Goal: Task Accomplishment & Management: Use online tool/utility

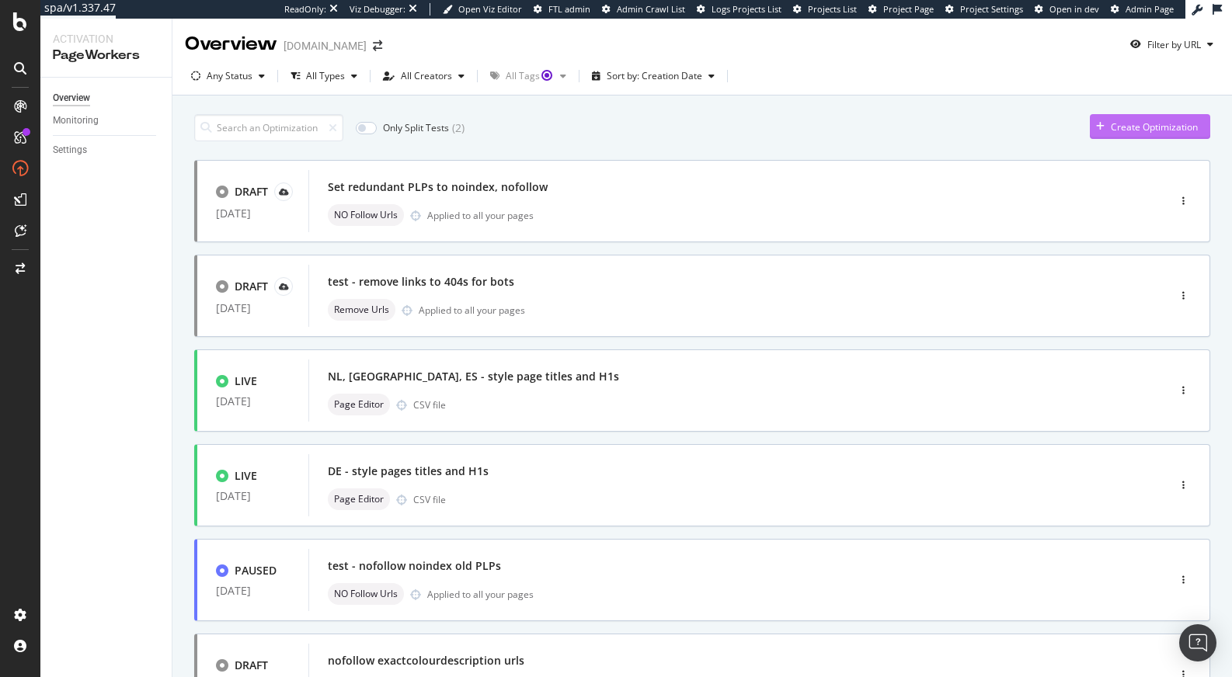
click at [1111, 120] on div "Create Optimization" at bounding box center [1154, 126] width 87 height 13
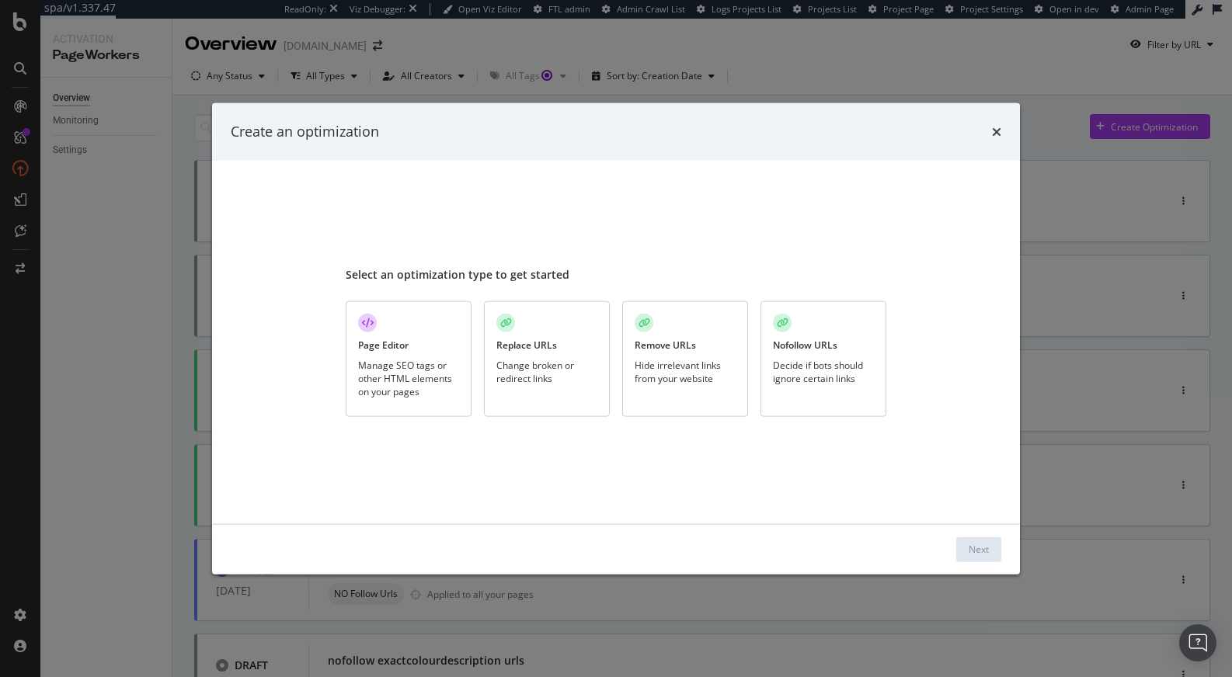
click at [412, 343] on div "Page Editor Manage SEO tags or other HTML elements on your pages" at bounding box center [409, 359] width 126 height 116
click at [984, 555] on div "Next" at bounding box center [979, 549] width 20 height 13
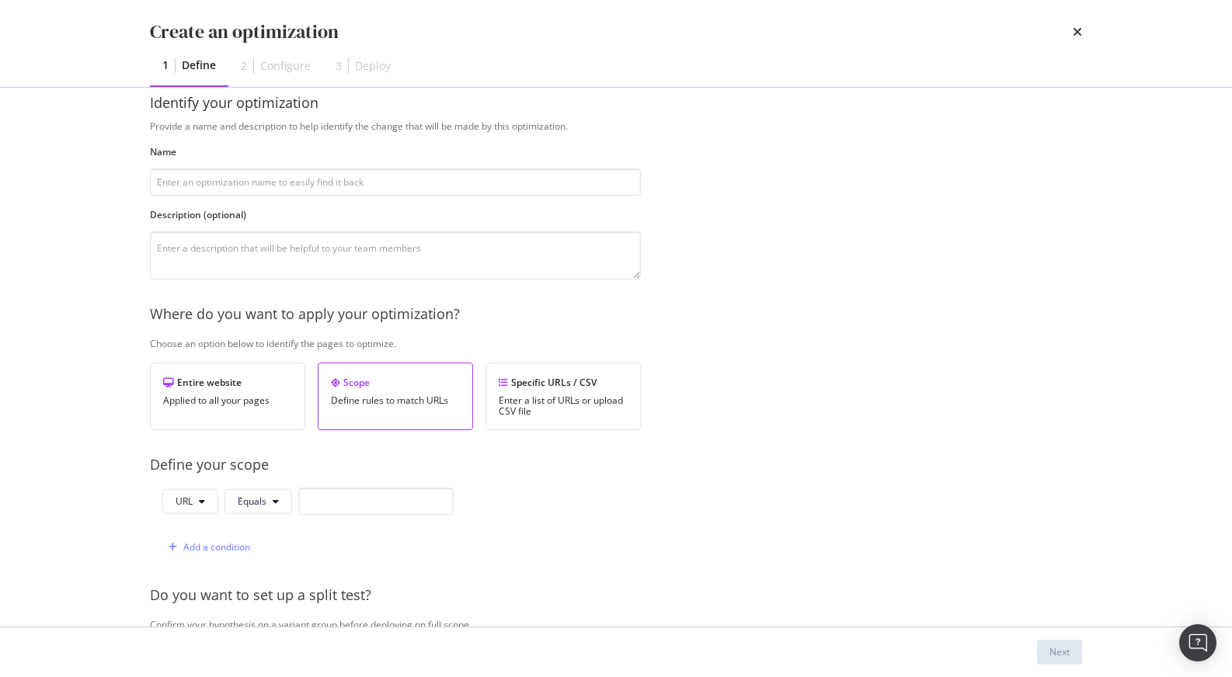
scroll to position [105, 0]
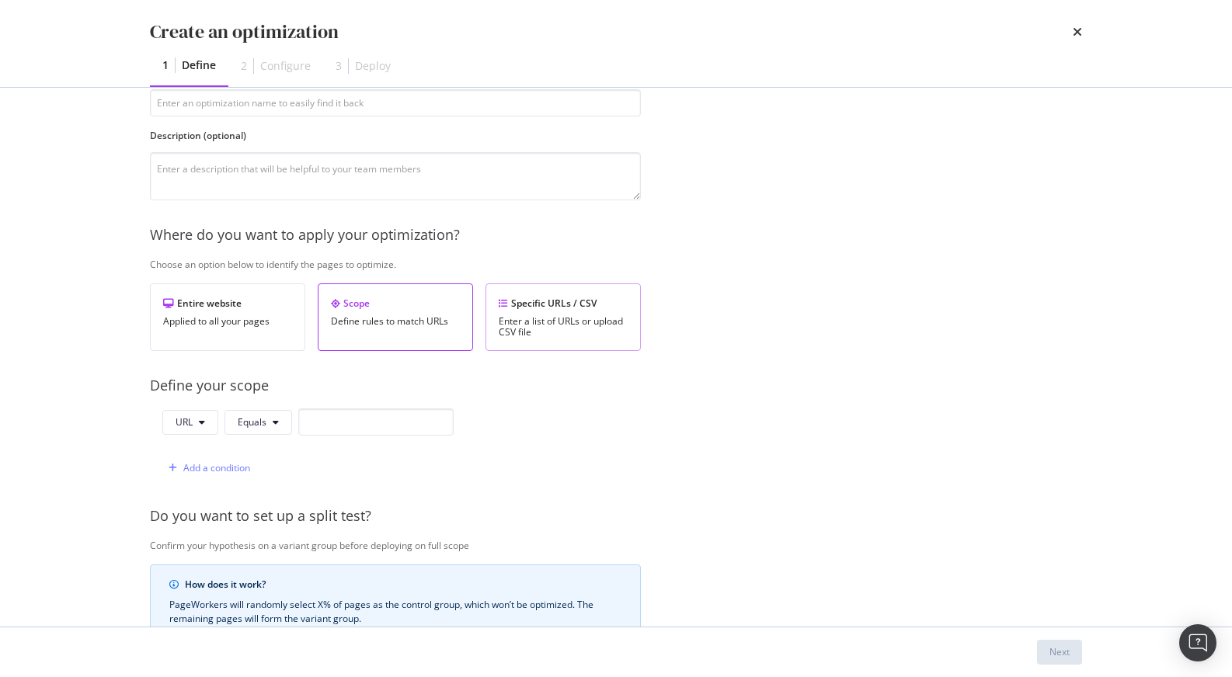
click at [534, 313] on div "Specific URLs / CSV Enter a list of URLs or upload CSV file" at bounding box center [562, 317] width 155 height 68
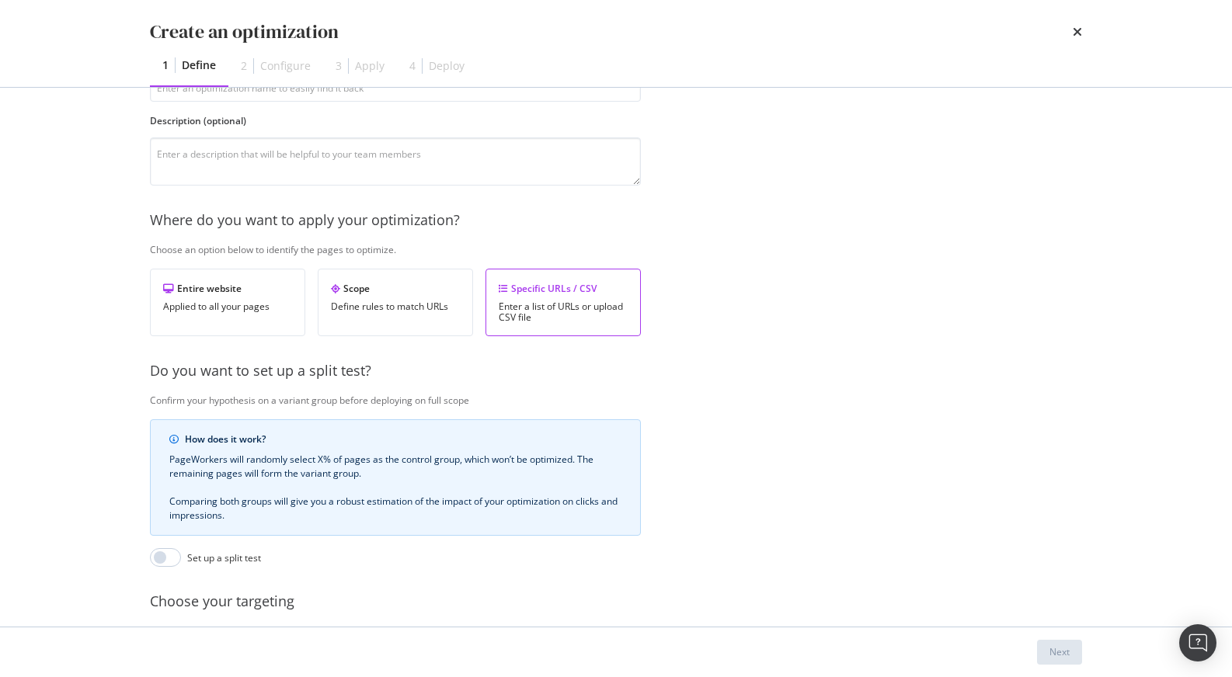
scroll to position [0, 0]
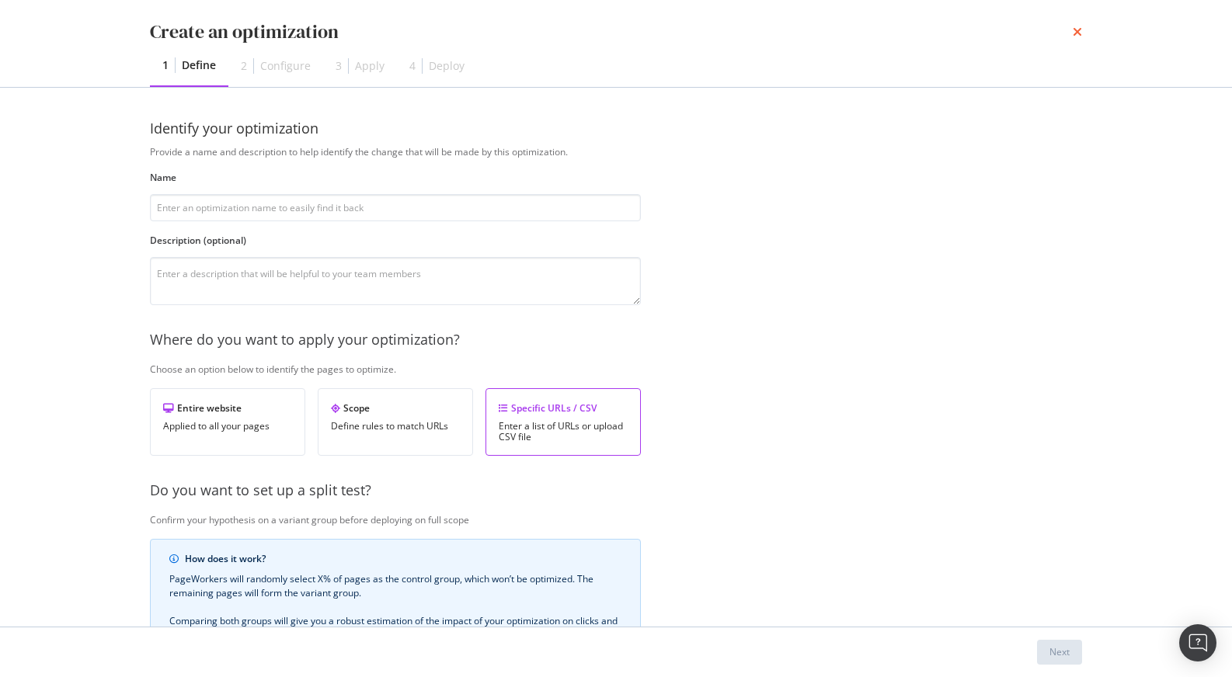
click at [1081, 31] on icon "times" at bounding box center [1077, 32] width 9 height 12
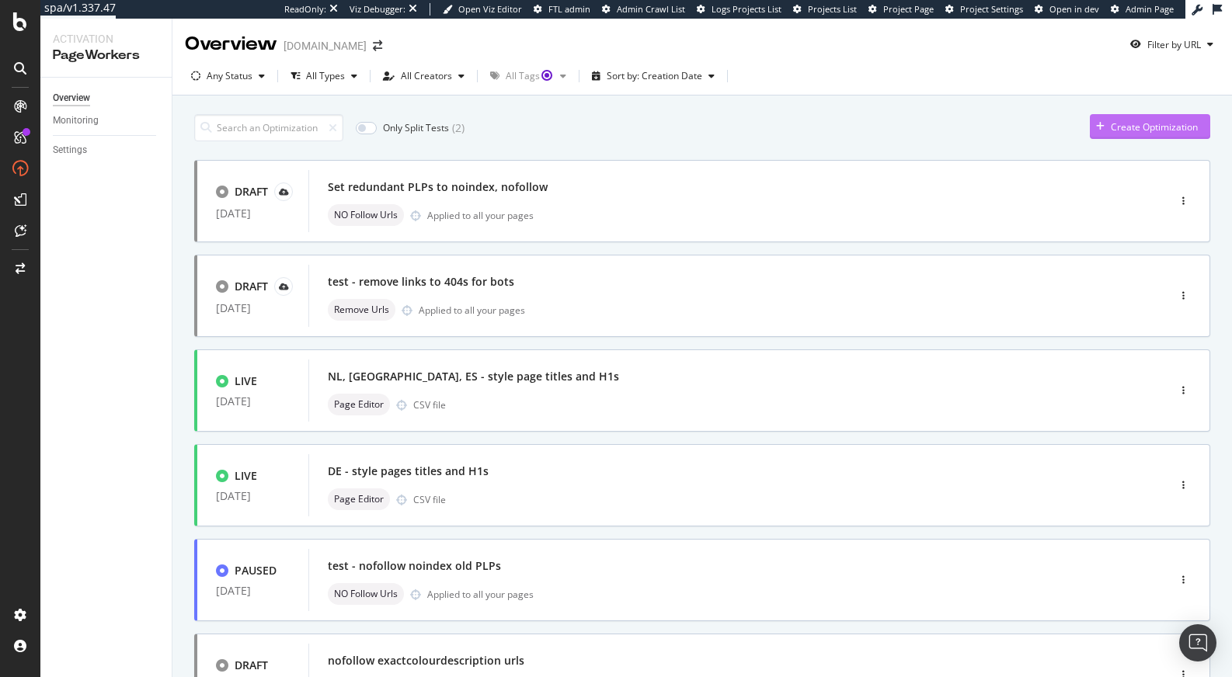
click at [1156, 122] on div "Create Optimization" at bounding box center [1154, 126] width 87 height 13
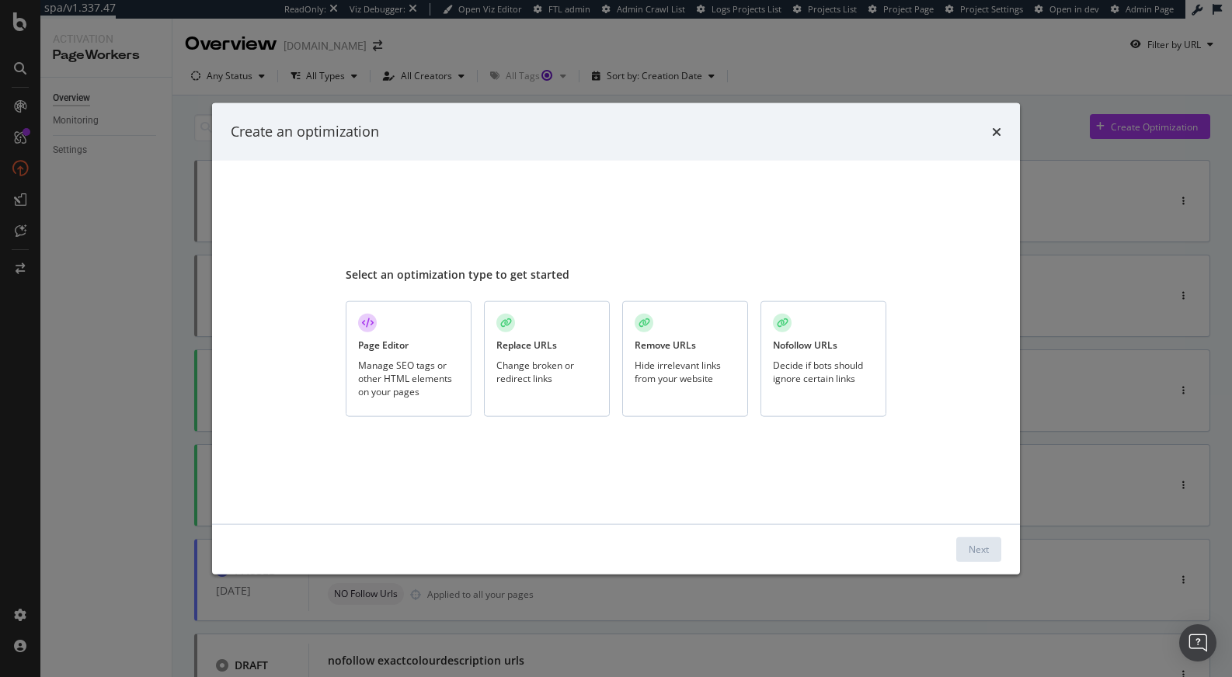
click at [797, 377] on div "Decide if bots should ignore certain links" at bounding box center [823, 371] width 101 height 26
click at [971, 549] on div "Next" at bounding box center [979, 549] width 20 height 13
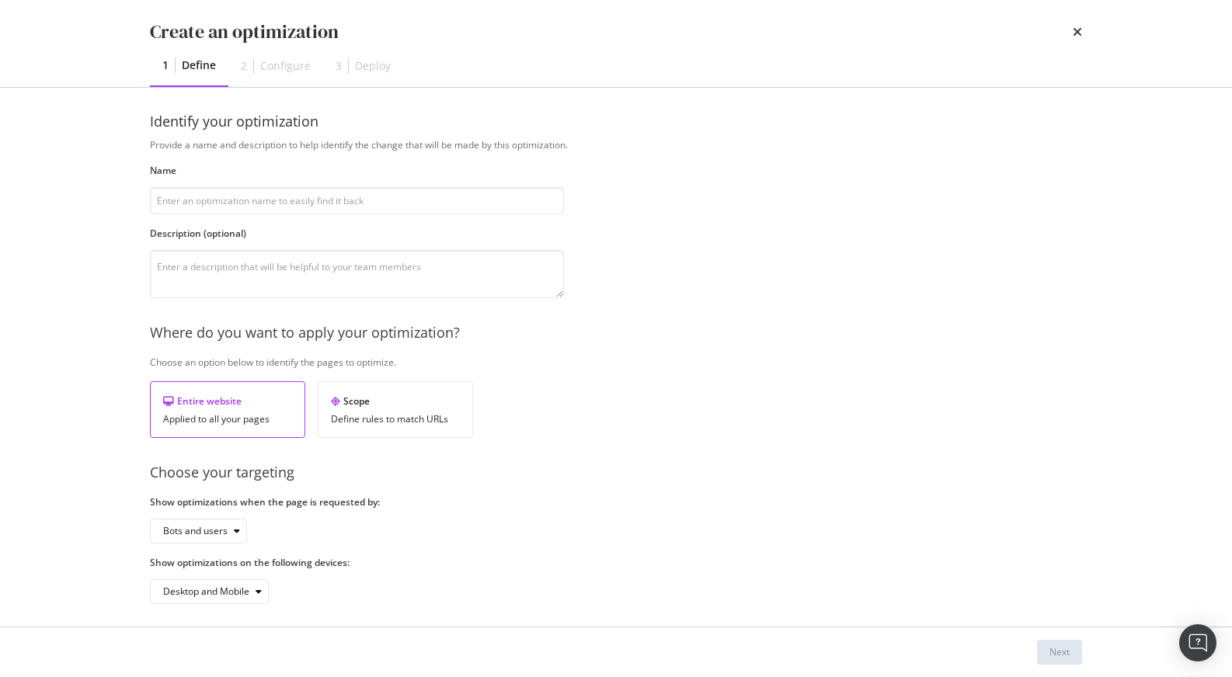
scroll to position [16, 0]
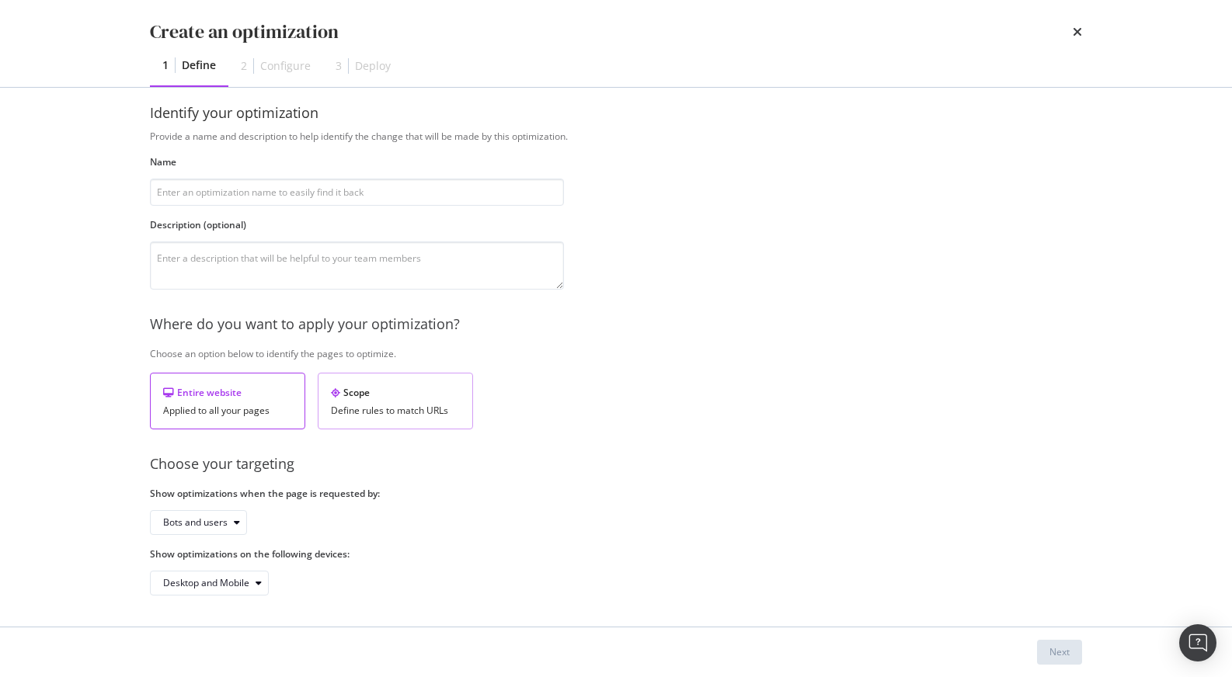
click at [430, 391] on div "Scope" at bounding box center [395, 392] width 129 height 13
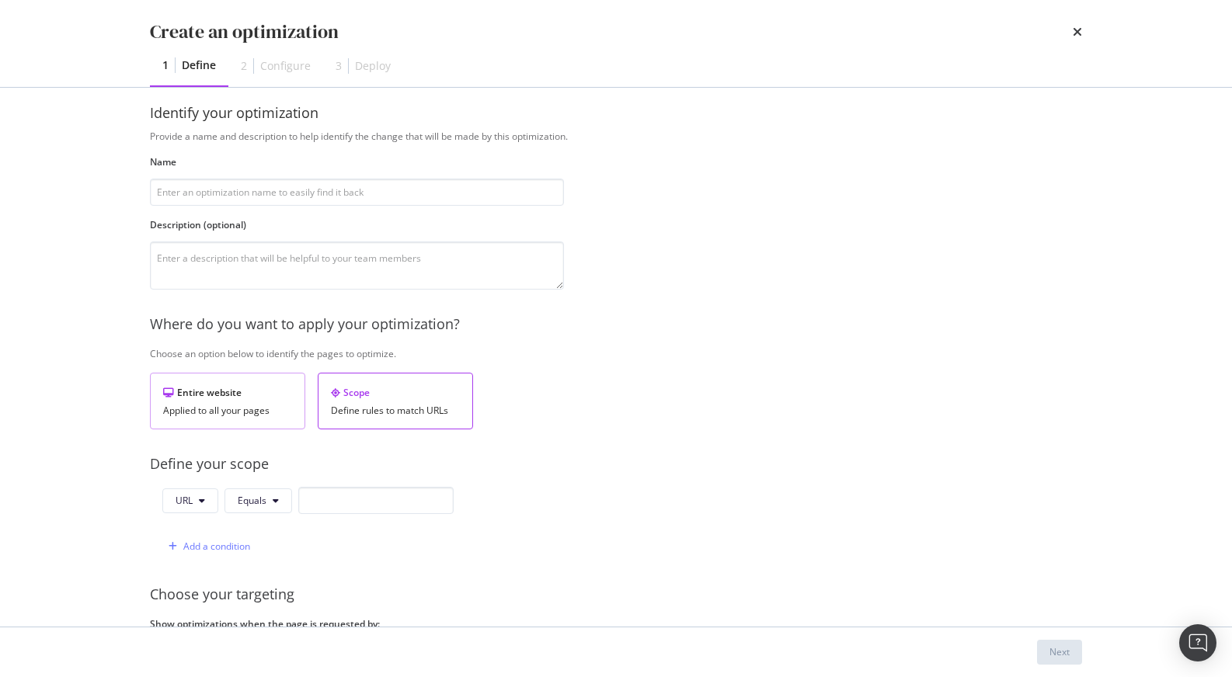
click at [231, 398] on div "Entire website" at bounding box center [227, 392] width 129 height 13
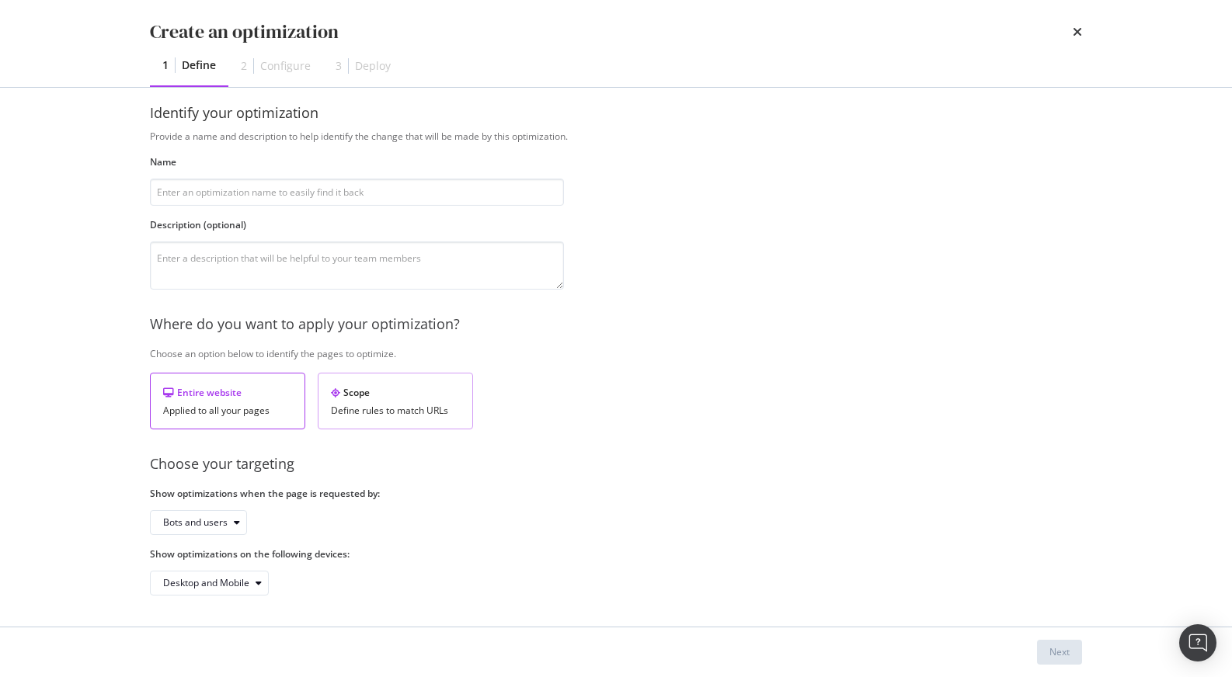
click at [385, 405] on div "Define rules to match URLs" at bounding box center [395, 410] width 129 height 11
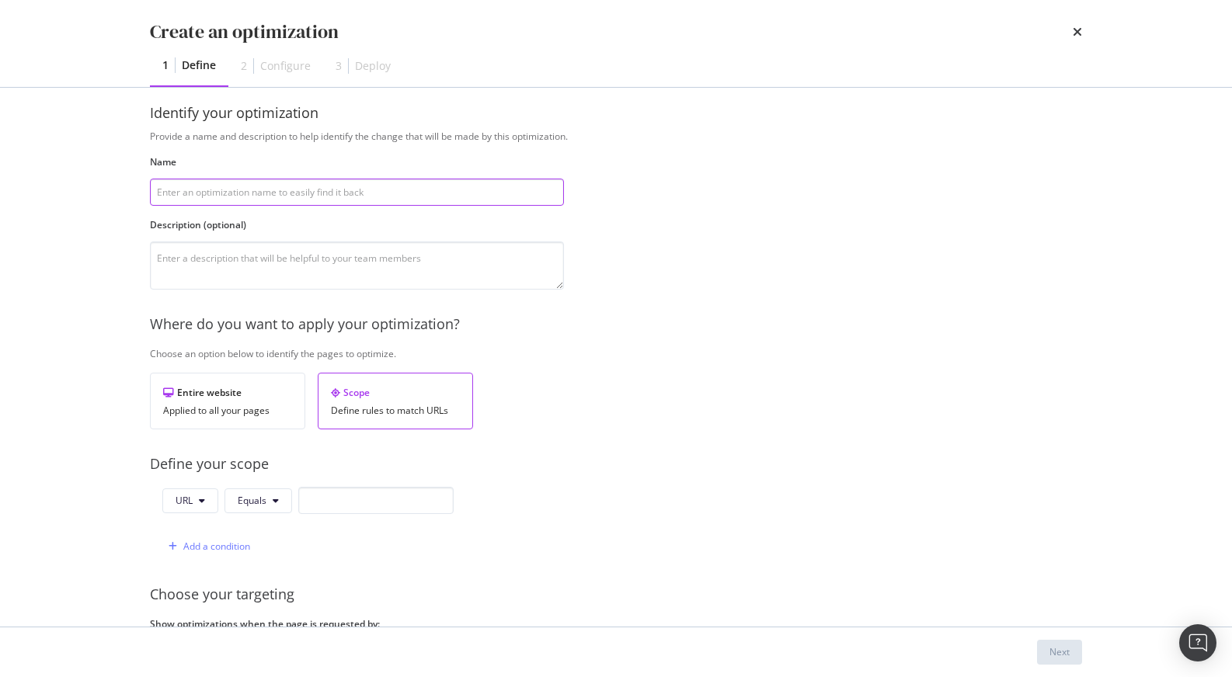
click at [248, 187] on input "modal" at bounding box center [357, 192] width 414 height 27
type input "test - noindex/nofollow useless PLPs on ten EN locales"
click at [224, 280] on textarea "modal" at bounding box center [357, 266] width 414 height 48
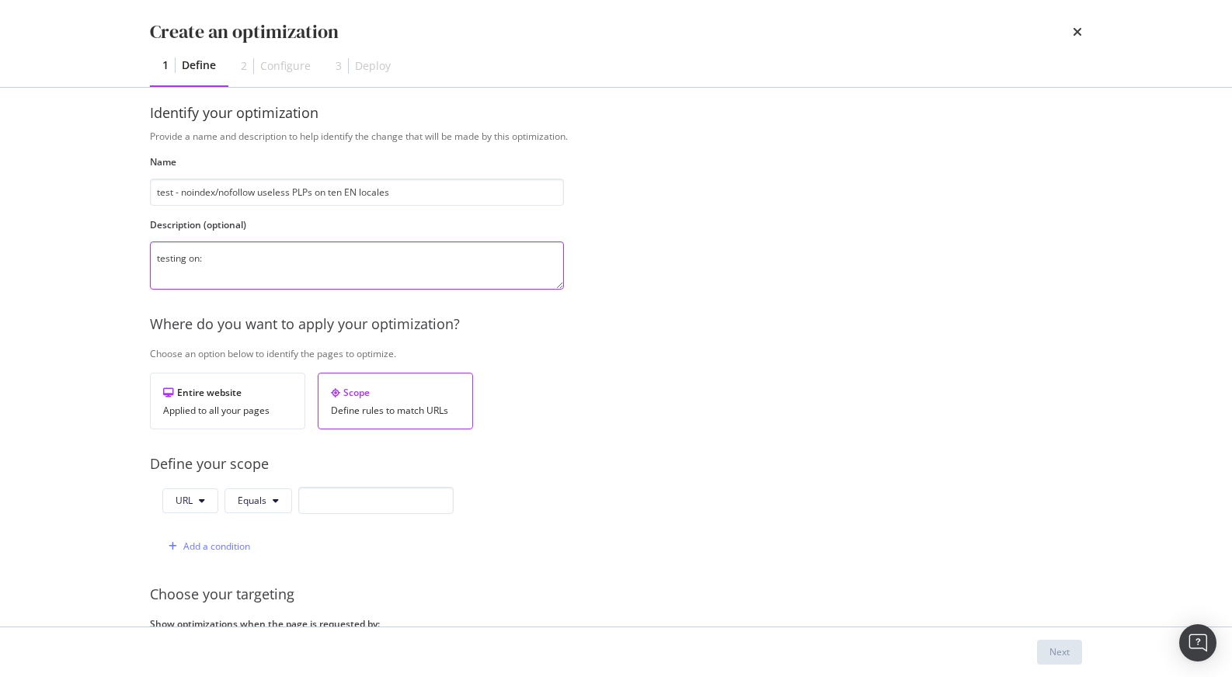
paste textarea "En_ae En_at En_ee En_no En_cy En_cz En_fr En_hu En_fi En_sa"
type textarea "testing on: En_ae En_at En_ee En_no En_cy En_cz En_fr En_hu En_fi En_sa"
click at [217, 412] on div "Applied to all your pages" at bounding box center [227, 410] width 129 height 11
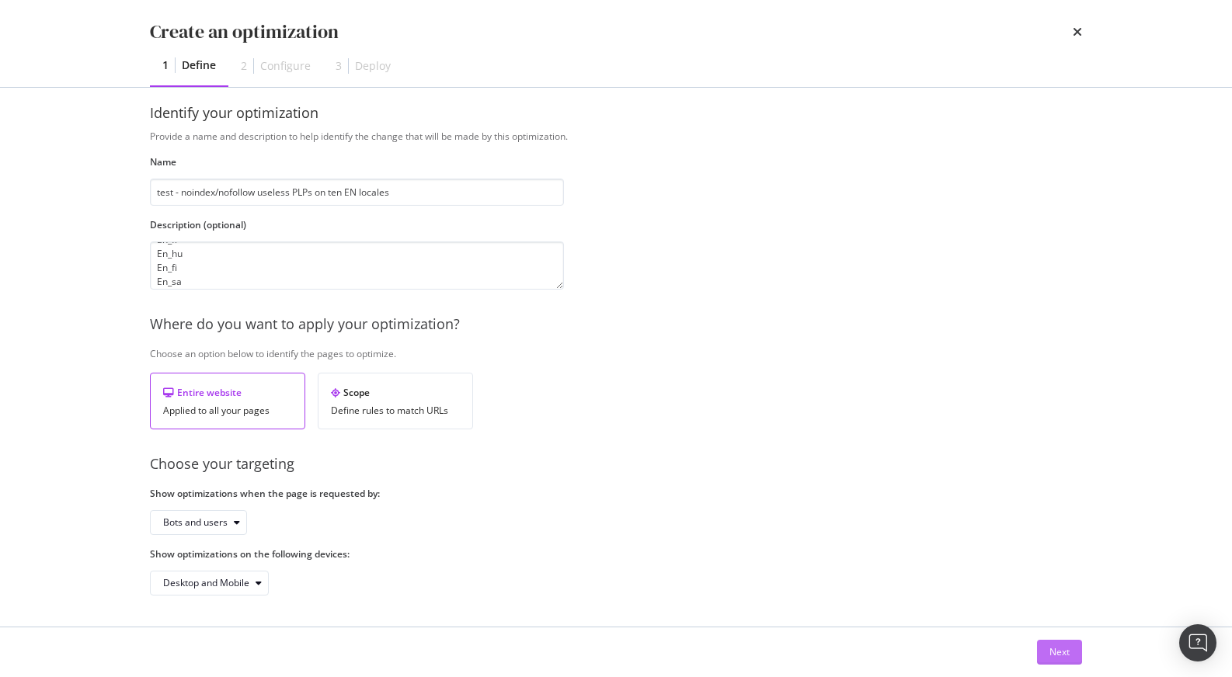
click at [1069, 656] on button "Next" at bounding box center [1059, 652] width 45 height 25
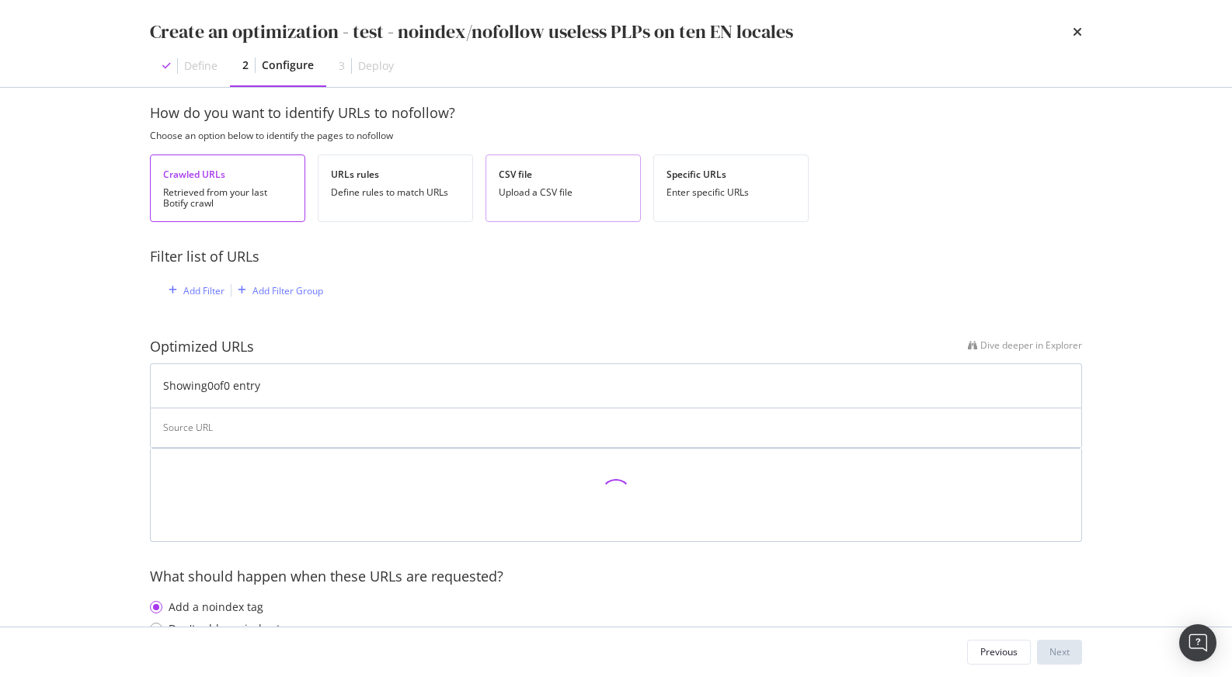
click at [581, 194] on div "Upload a CSV file" at bounding box center [563, 192] width 129 height 11
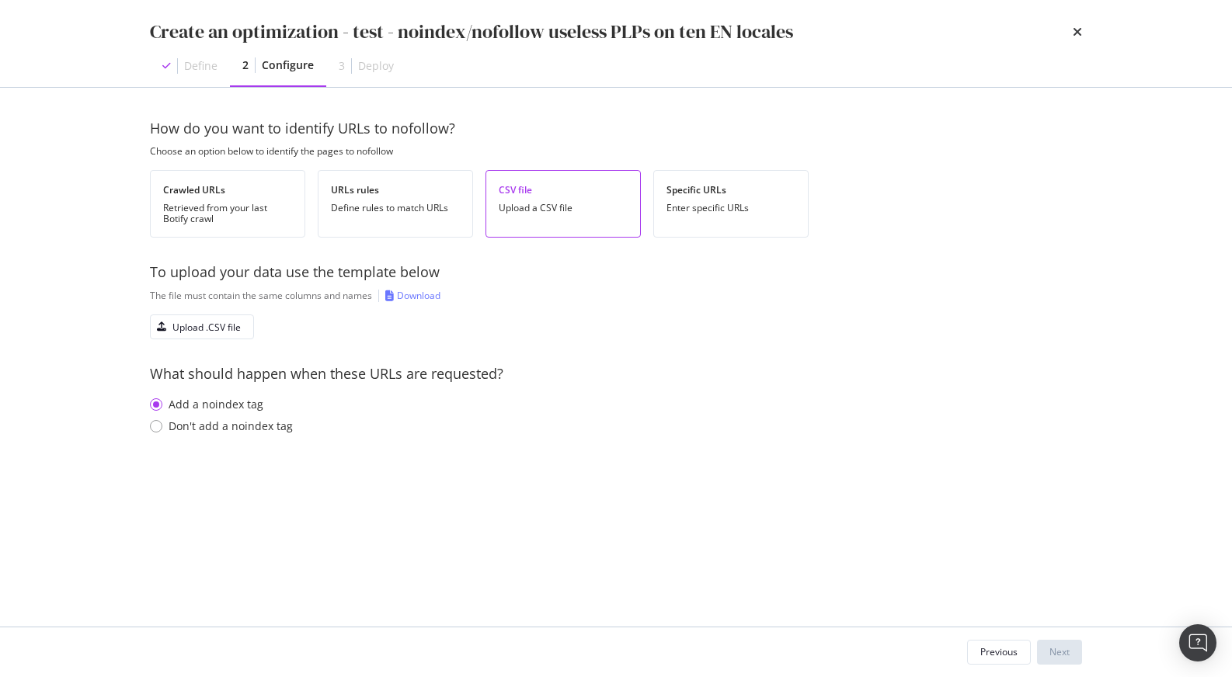
scroll to position [0, 0]
click at [225, 331] on div "Upload .CSV file" at bounding box center [206, 327] width 68 height 13
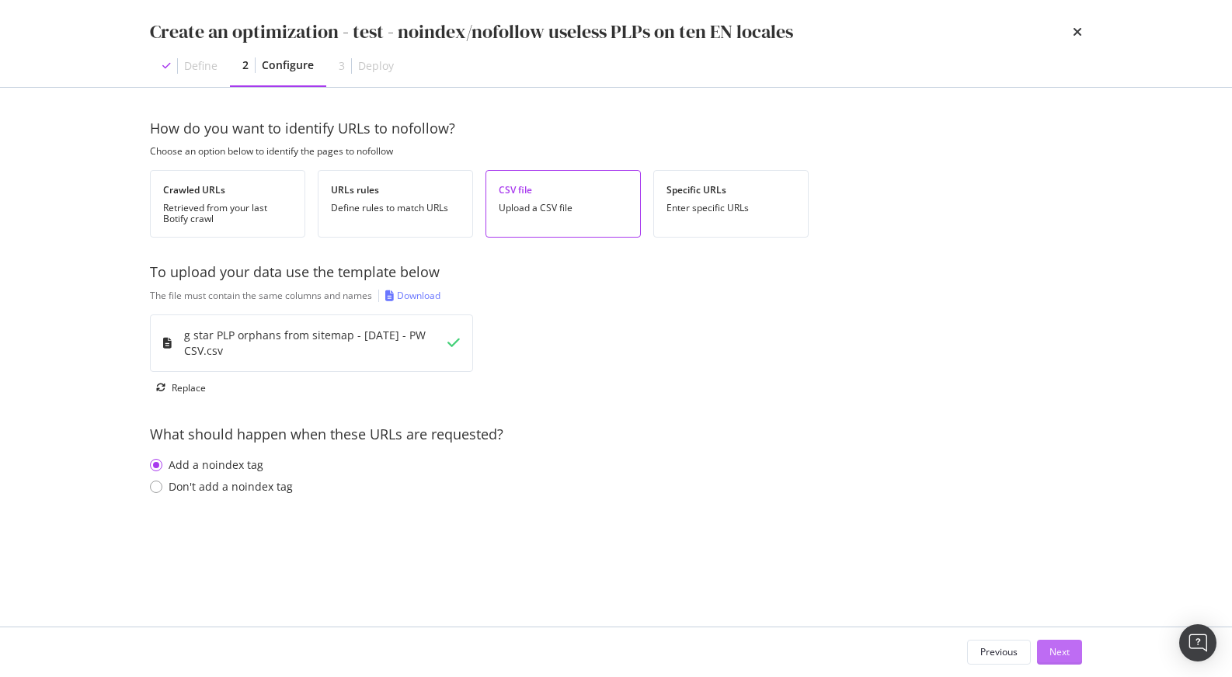
click at [1080, 650] on button "Next" at bounding box center [1059, 652] width 45 height 25
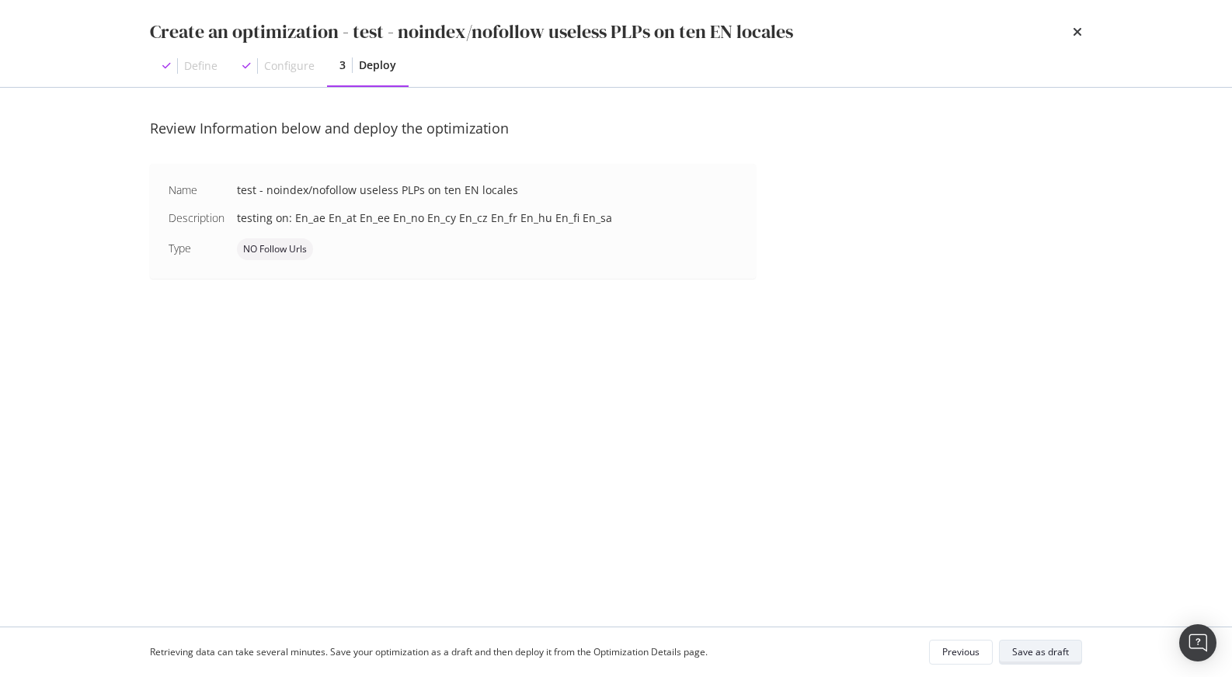
click at [1053, 649] on div "Save as draft" at bounding box center [1040, 651] width 57 height 13
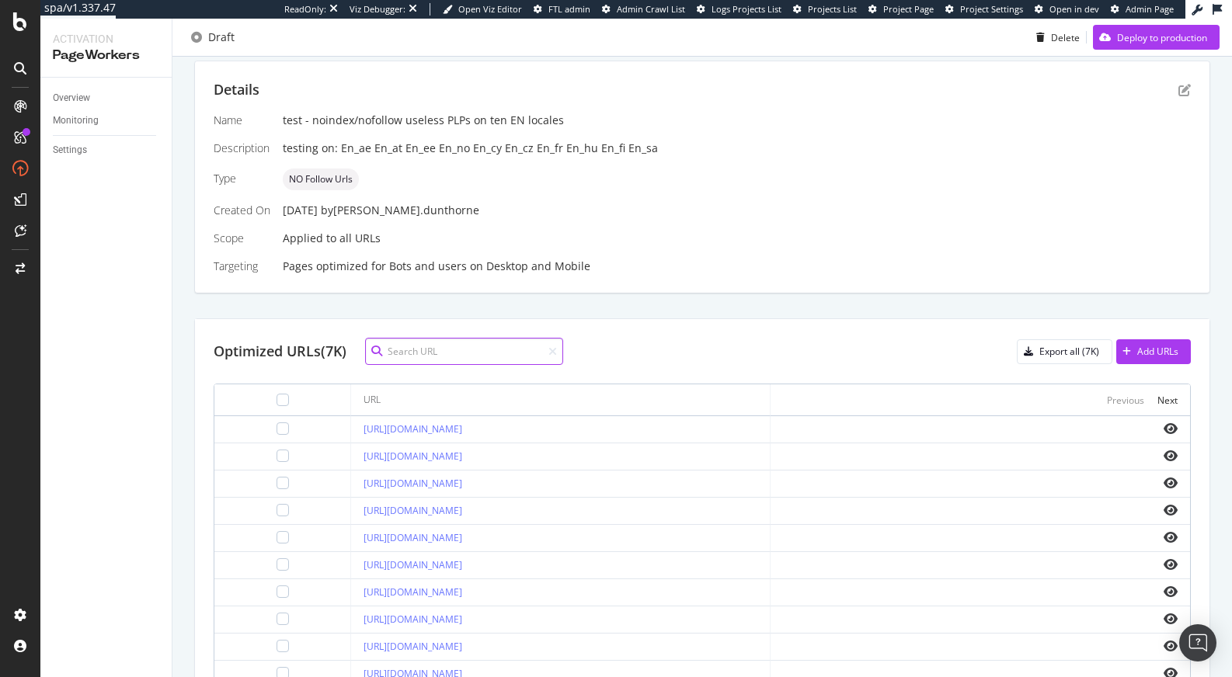
scroll to position [527, 0]
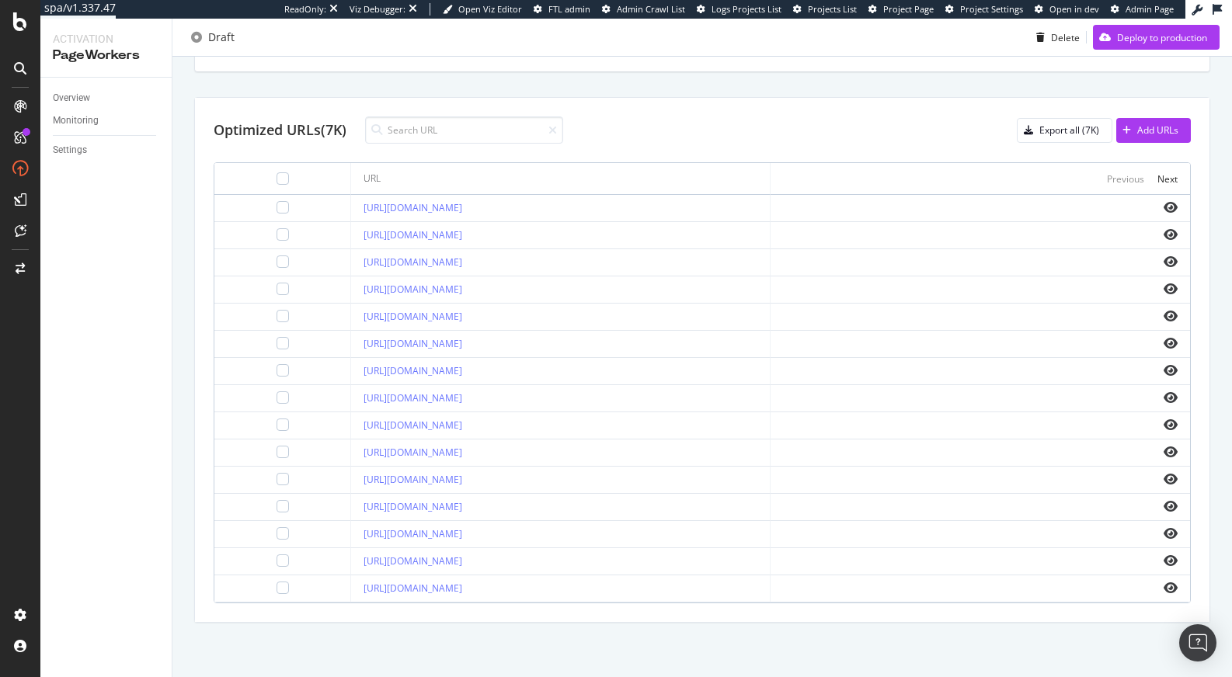
drag, startPoint x: 553, startPoint y: 343, endPoint x: 305, endPoint y: 346, distance: 247.8
click at [351, 347] on td "https://www.g-star.com/en_ae/shop/bestsellers/all" at bounding box center [560, 344] width 419 height 27
copy link "https://www.g-star.com/en_ae/shop/bestsellers/all"
click at [1163, 345] on icon "eye" at bounding box center [1170, 343] width 14 height 12
click at [1163, 507] on icon "eye" at bounding box center [1170, 506] width 14 height 12
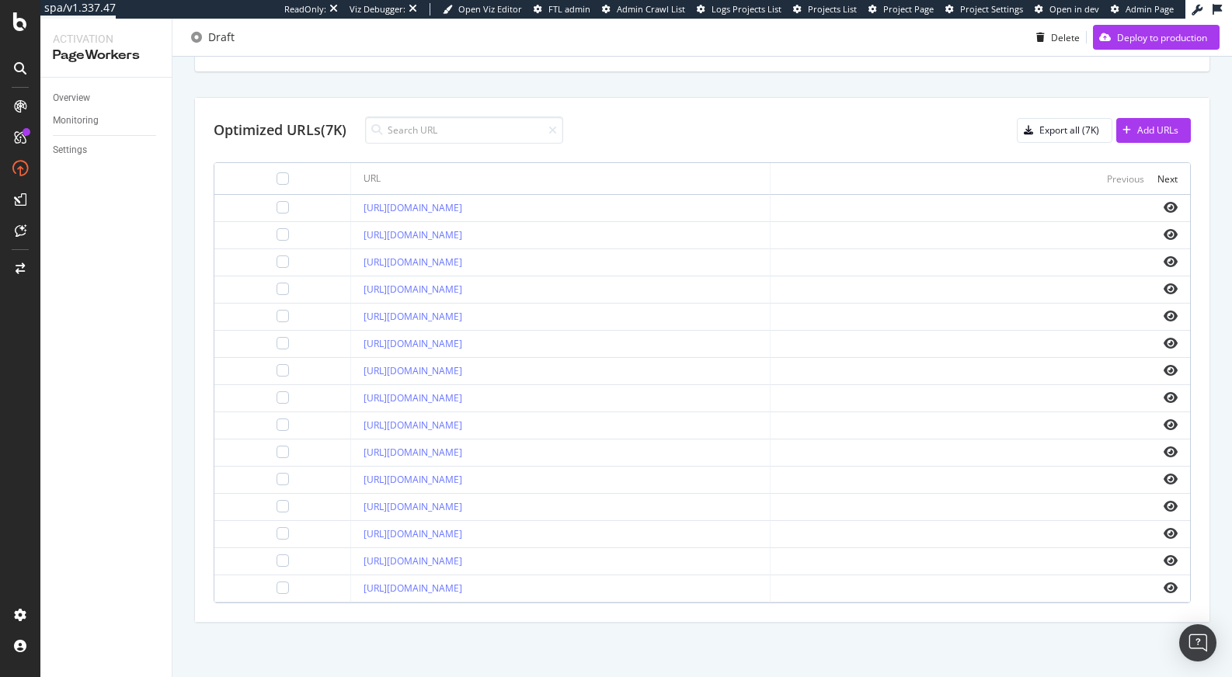
drag, startPoint x: 595, startPoint y: 589, endPoint x: 311, endPoint y: 590, distance: 284.3
click at [351, 590] on td "https://www.g-star.com/en_ae/shop/denim_summer_essentials" at bounding box center [560, 589] width 419 height 27
copy link "https://www.g-star.com/en_ae/shop/denim_summer_essentials"
click at [1157, 179] on div "Next" at bounding box center [1167, 178] width 20 height 13
drag, startPoint x: 531, startPoint y: 345, endPoint x: 298, endPoint y: 341, distance: 233.0
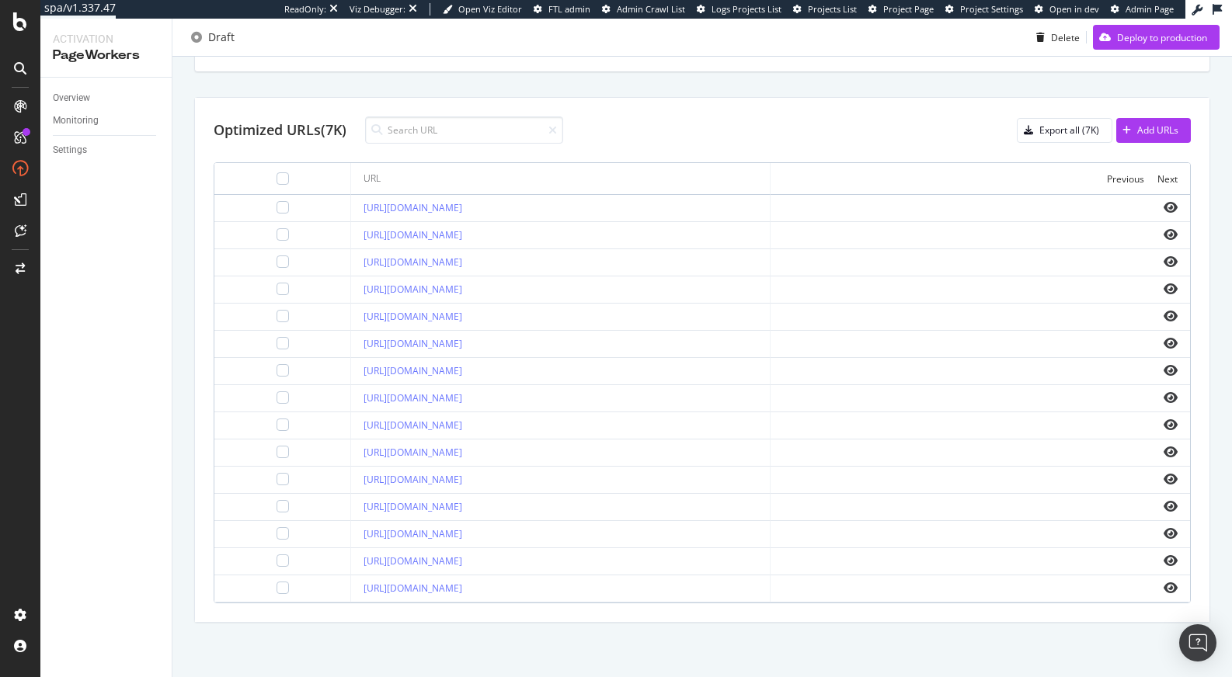
click at [298, 341] on tr "https://www.g-star.com/en_ae/shop/empral" at bounding box center [702, 344] width 976 height 27
click at [426, 127] on input at bounding box center [464, 130] width 198 height 27
type input "/en_fr/"
drag, startPoint x: 631, startPoint y: 559, endPoint x: 309, endPoint y: 558, distance: 322.3
click at [351, 558] on td "https://www.g-star.com/en_at/shop/promo_jeans_and_trousers_fr" at bounding box center [560, 561] width 419 height 27
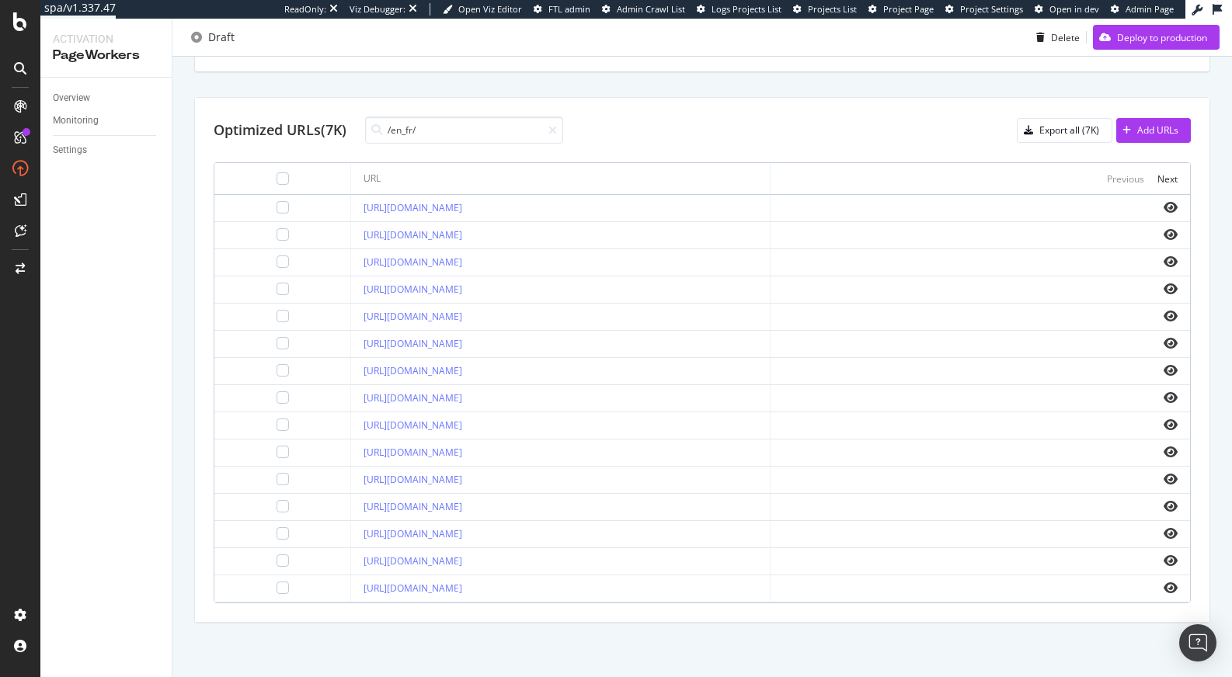
copy link "https://www.g-star.com/en_at/shop/promo_jeans_and_trousers_fr"
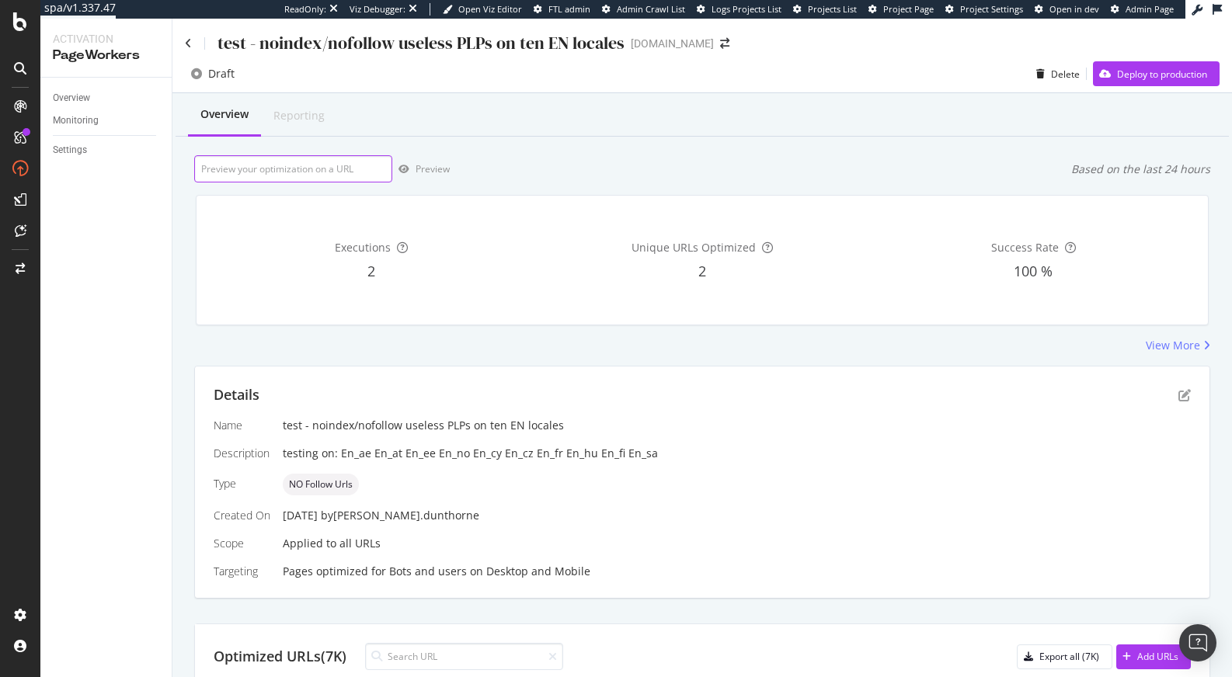
click at [301, 176] on input "url" at bounding box center [293, 168] width 198 height 27
paste input "https://www.d1.thewhitecompany.com/uk/Spa-Restore-Diffuser/p/RSDDG"
type input "https://www.d1.thewhitecompany.com/uk/Spa-Restore-Diffuser/p/RSDDG"
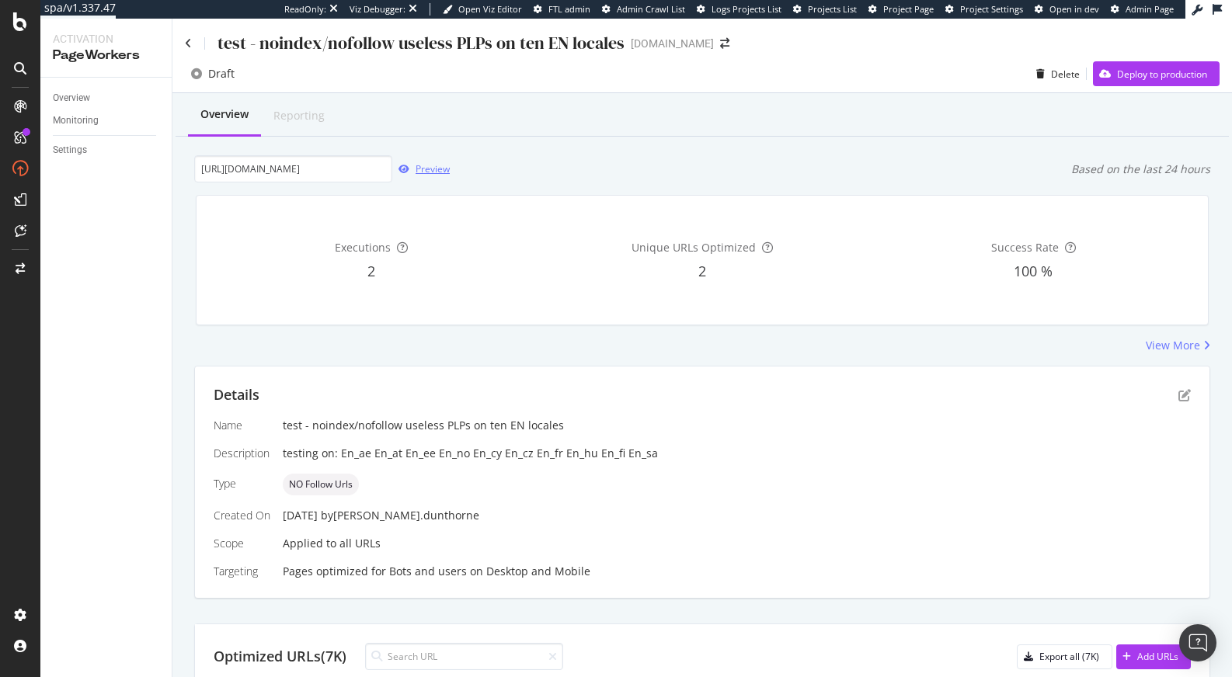
click at [420, 171] on div "Preview" at bounding box center [433, 168] width 34 height 13
click at [1130, 80] on div "Deploy to production" at bounding box center [1162, 74] width 90 height 13
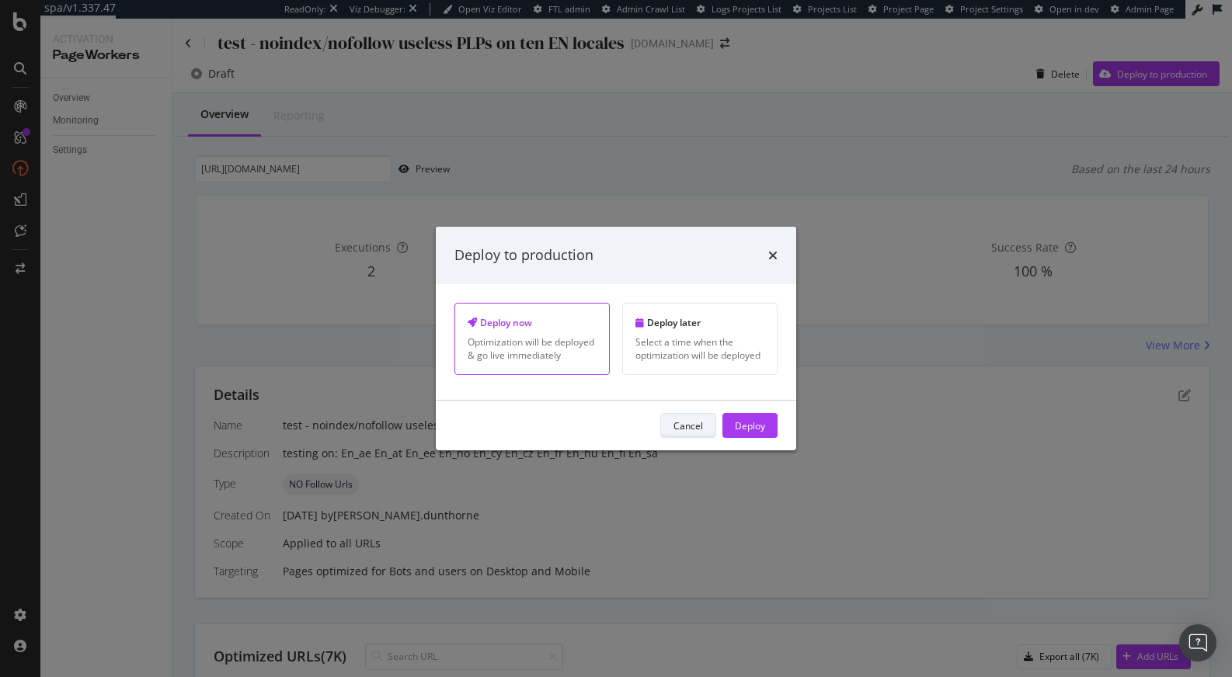
click at [676, 416] on div "Cancel" at bounding box center [688, 426] width 30 height 22
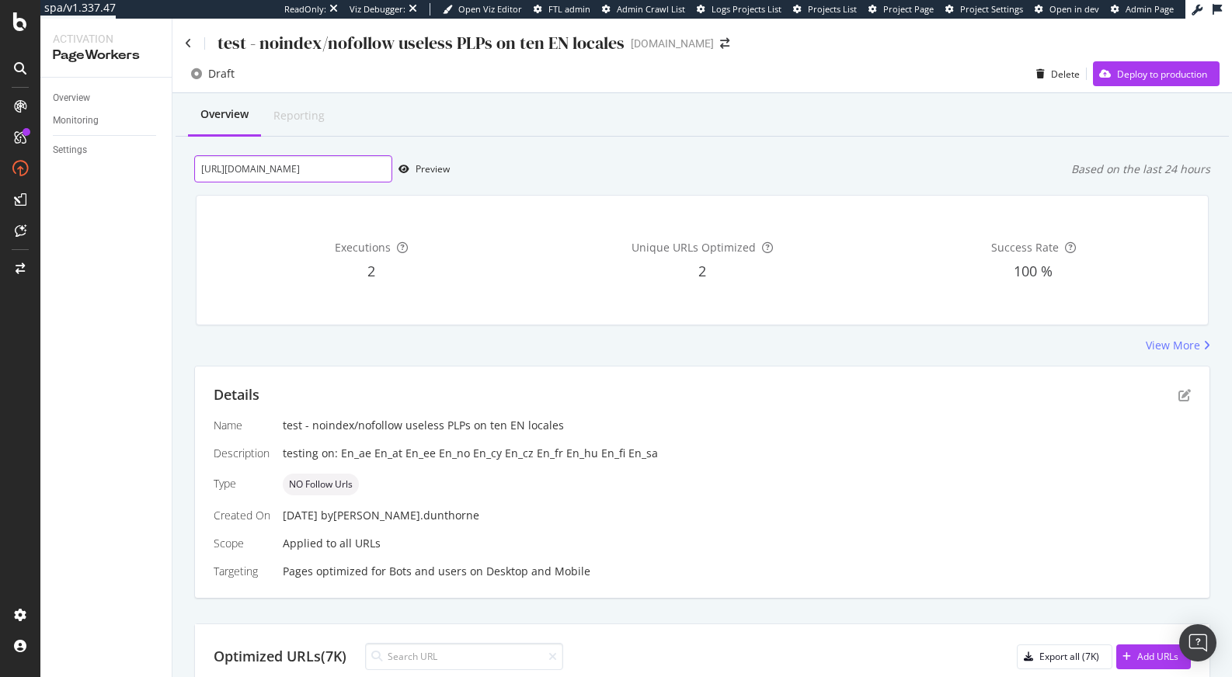
click at [371, 169] on input "https://www.d1.thewhitecompany.com/uk/Spa-Restore-Diffuser/p/RSDDG" at bounding box center [293, 168] width 198 height 27
click at [193, 40] on div "test - noindex/nofollow useless PLPs on ten EN locales" at bounding box center [405, 43] width 440 height 24
click at [188, 44] on icon at bounding box center [188, 43] width 7 height 11
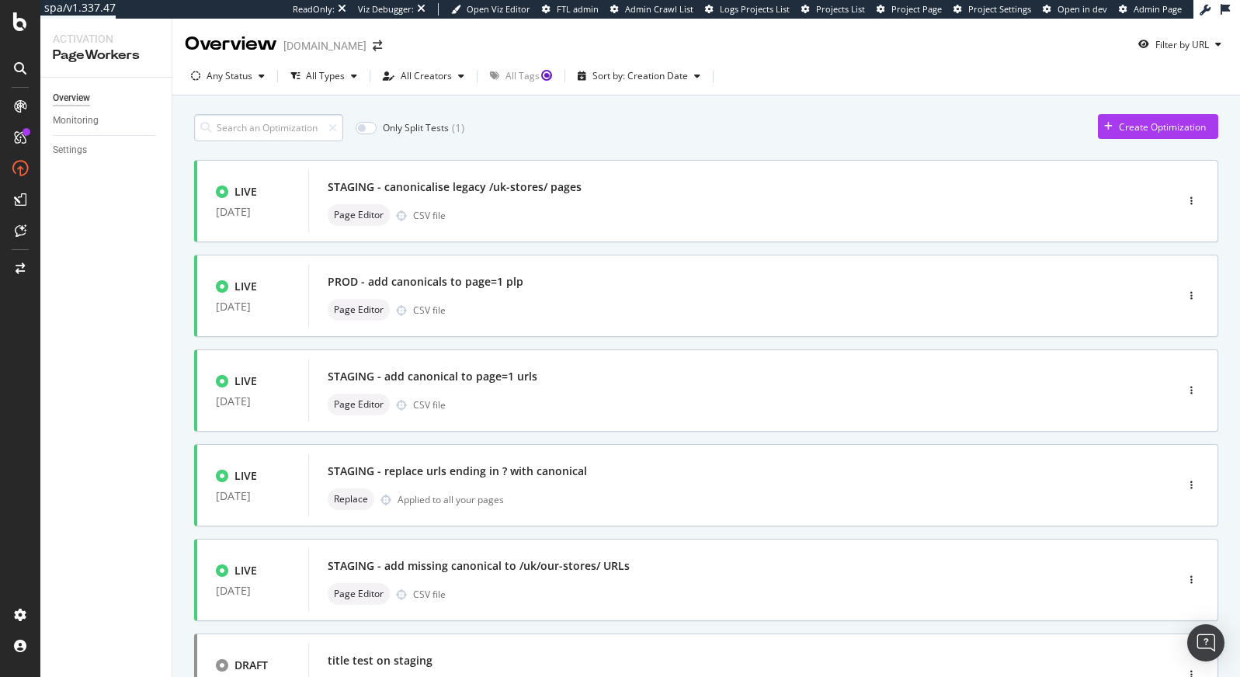
click at [232, 130] on input at bounding box center [268, 127] width 149 height 27
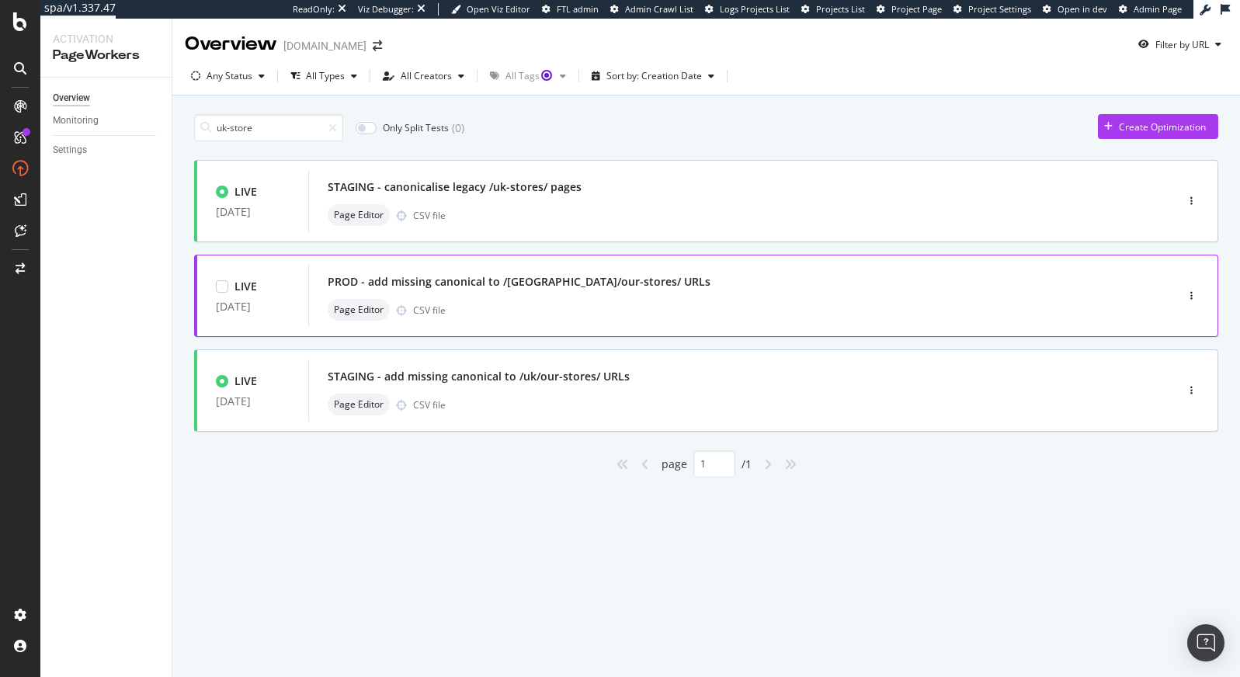
click at [540, 293] on div "PROD - add missing canonical to /[GEOGRAPHIC_DATA]/our-stores/ URLs" at bounding box center [719, 282] width 782 height 22
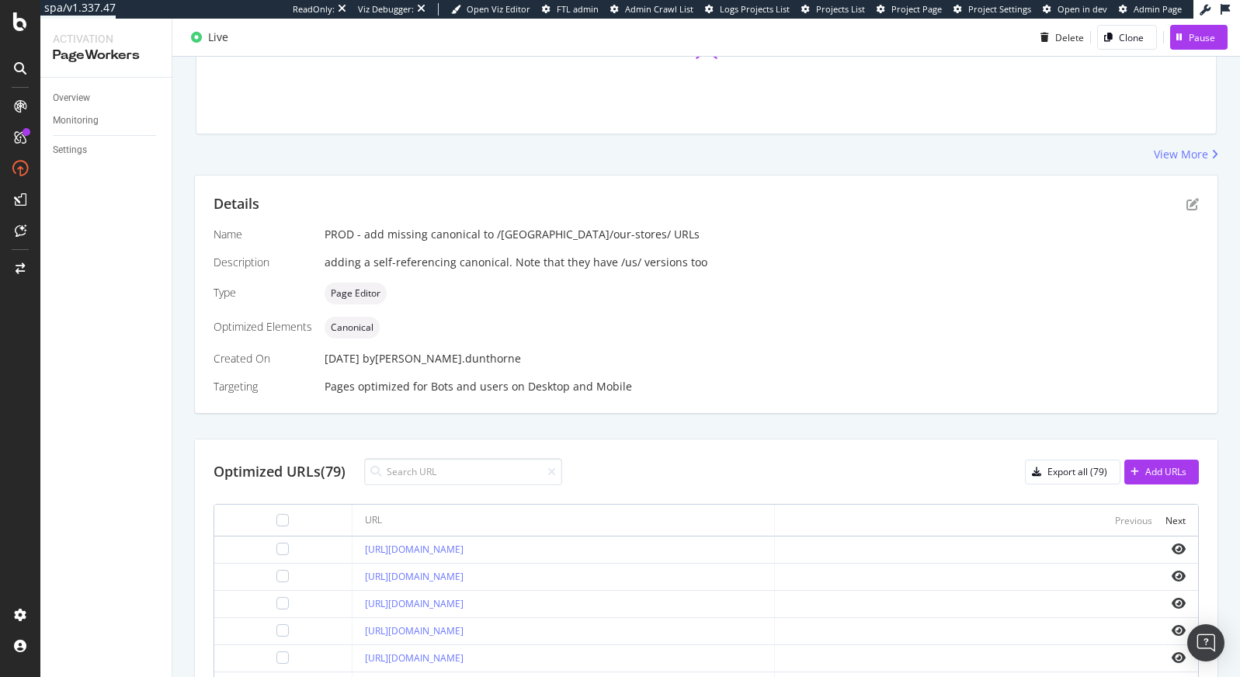
scroll to position [192, 0]
drag, startPoint x: 585, startPoint y: 607, endPoint x: 324, endPoint y: 602, distance: 261.0
click at [353, 602] on td "[URL][DOMAIN_NAME]" at bounding box center [564, 603] width 423 height 27
copy link "[URL][DOMAIN_NAME]"
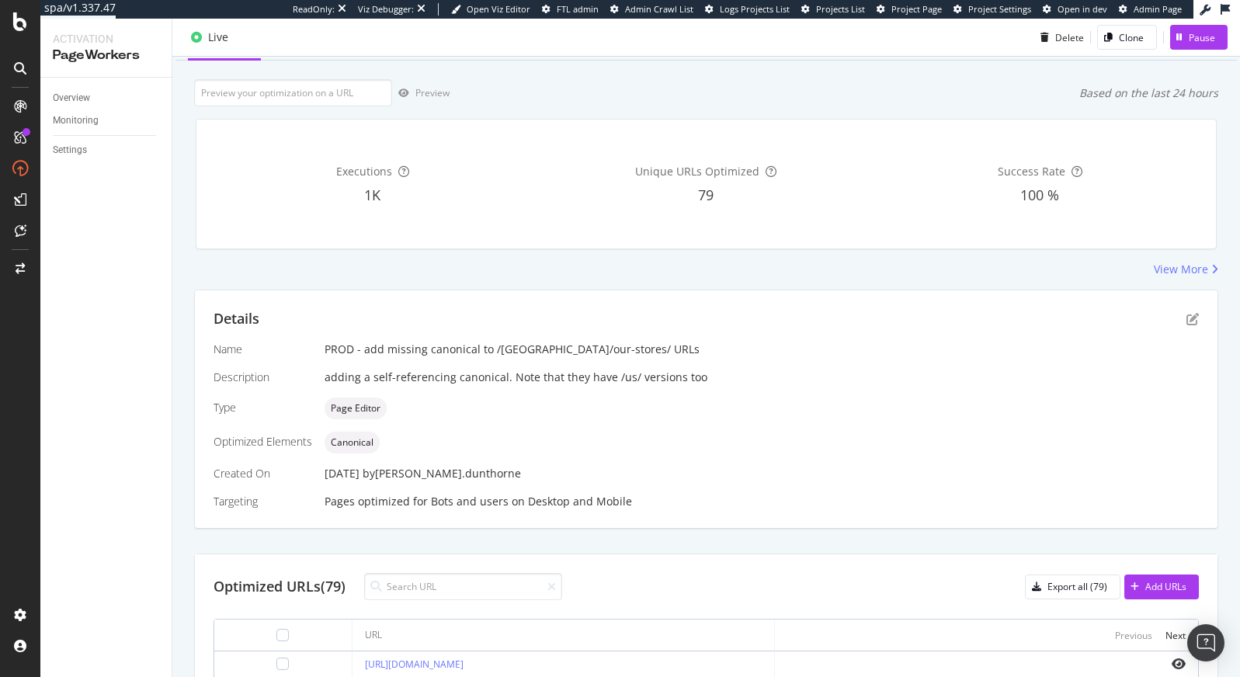
scroll to position [0, 0]
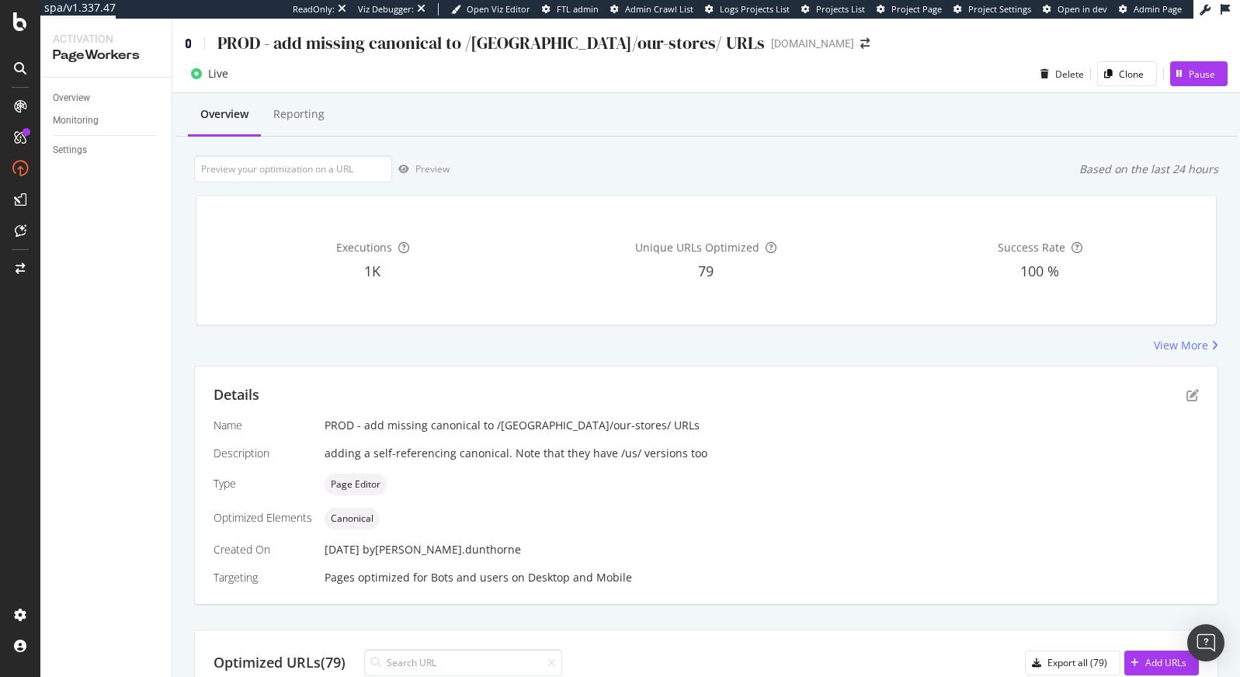
click at [191, 41] on icon at bounding box center [188, 43] width 7 height 11
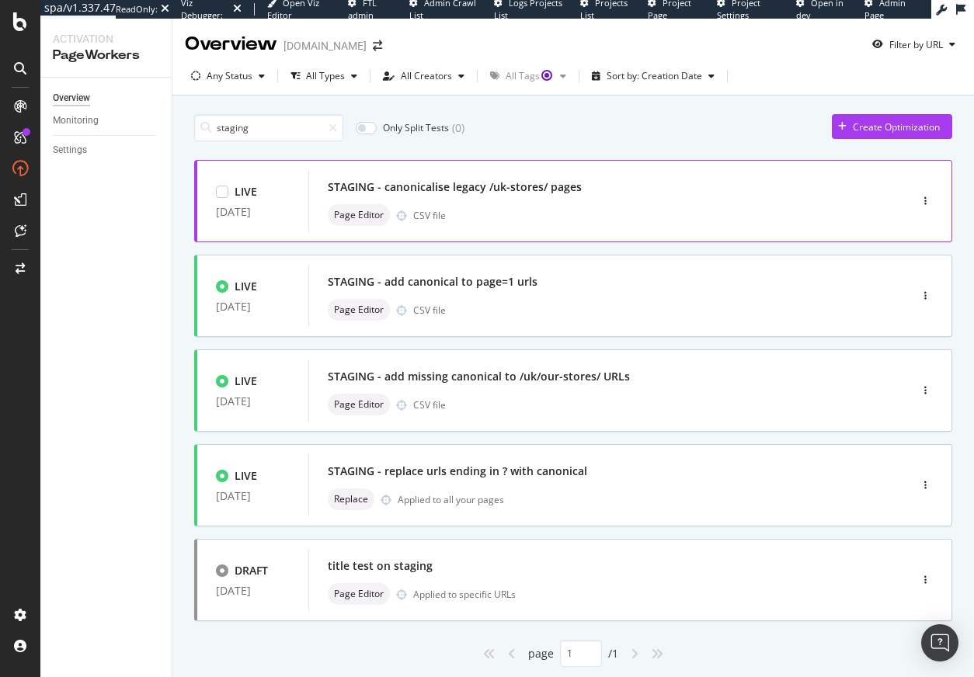
click at [656, 207] on div "Page Editor CSV file" at bounding box center [586, 215] width 516 height 22
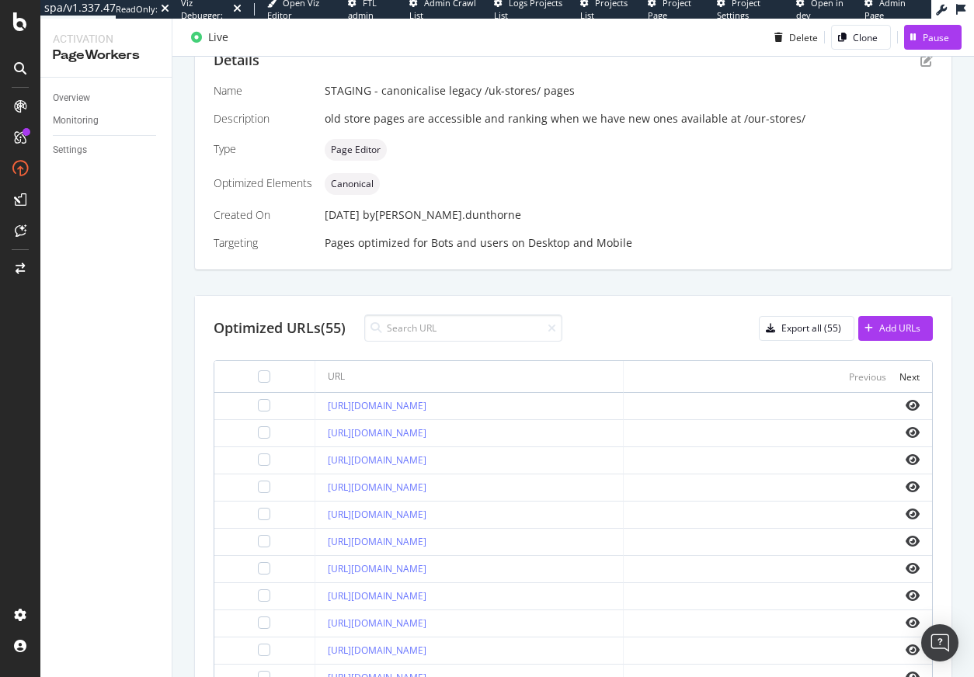
scroll to position [358, 0]
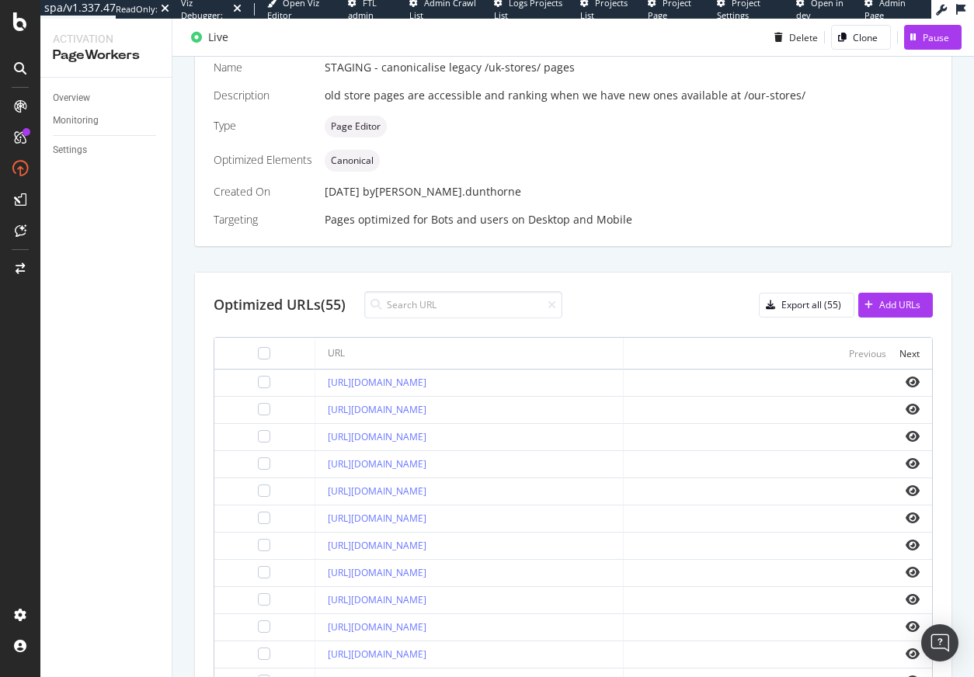
drag, startPoint x: 289, startPoint y: 381, endPoint x: 360, endPoint y: 385, distance: 70.8
click at [360, 385] on td "https://www.d1.thewhitecompany.com/uk/help/uk-stores/aberdeen/" at bounding box center [469, 383] width 308 height 27
click at [315, 379] on td "https://www.d1.thewhitecompany.com/uk/help/uk-stores/aberdeen/" at bounding box center [469, 383] width 308 height 27
drag, startPoint x: 287, startPoint y: 379, endPoint x: 361, endPoint y: 388, distance: 75.1
click at [361, 388] on td "https://www.d1.thewhitecompany.com/uk/help/uk-stores/aberdeen/" at bounding box center [469, 383] width 308 height 27
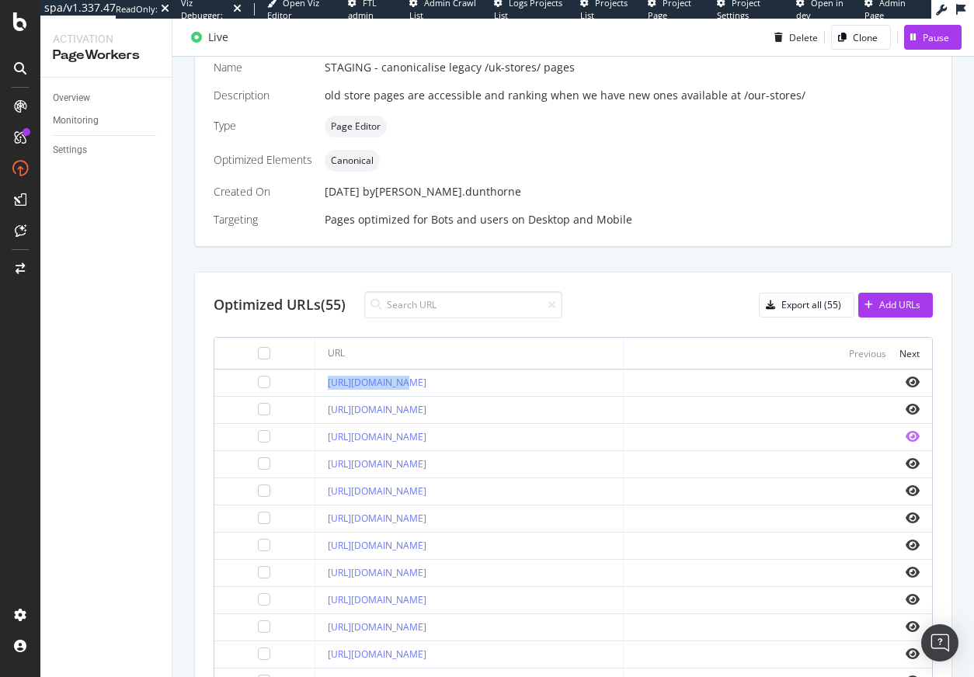
copy link "https://www.d1."
click at [315, 374] on td "https://www.d1.thewhitecompany.com/uk/help/uk-stores/aberdeen/" at bounding box center [469, 383] width 308 height 27
drag, startPoint x: 284, startPoint y: 379, endPoint x: 363, endPoint y: 384, distance: 78.6
click at [363, 384] on td "https://www.d1.thewhitecompany.com/uk/help/uk-stores/aberdeen/" at bounding box center [469, 383] width 308 height 27
copy link "https://www.d1."
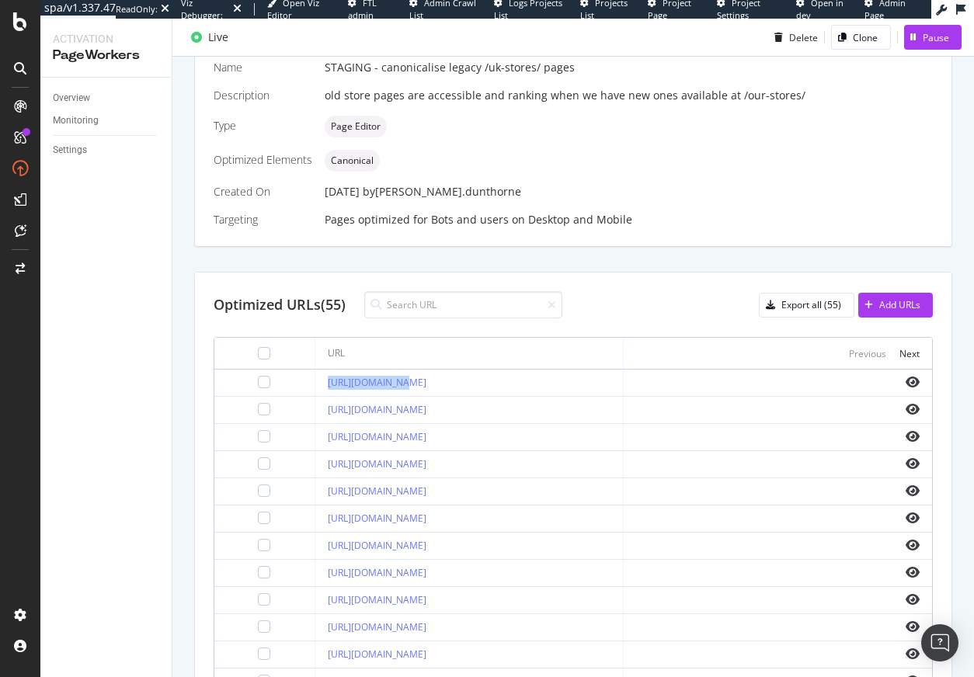
scroll to position [0, 0]
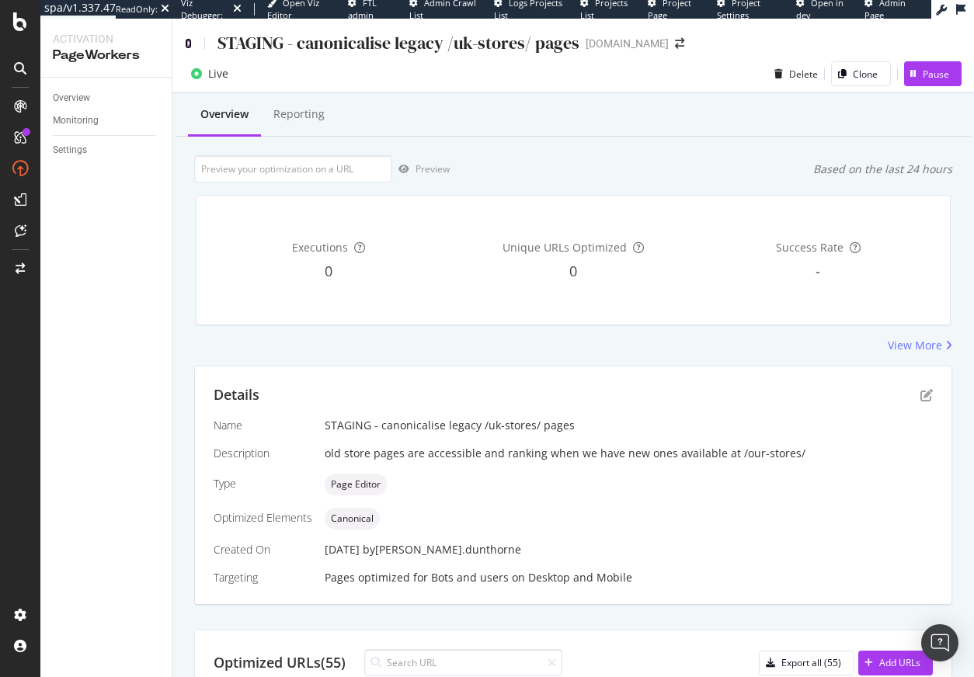
click at [188, 43] on icon at bounding box center [188, 43] width 7 height 11
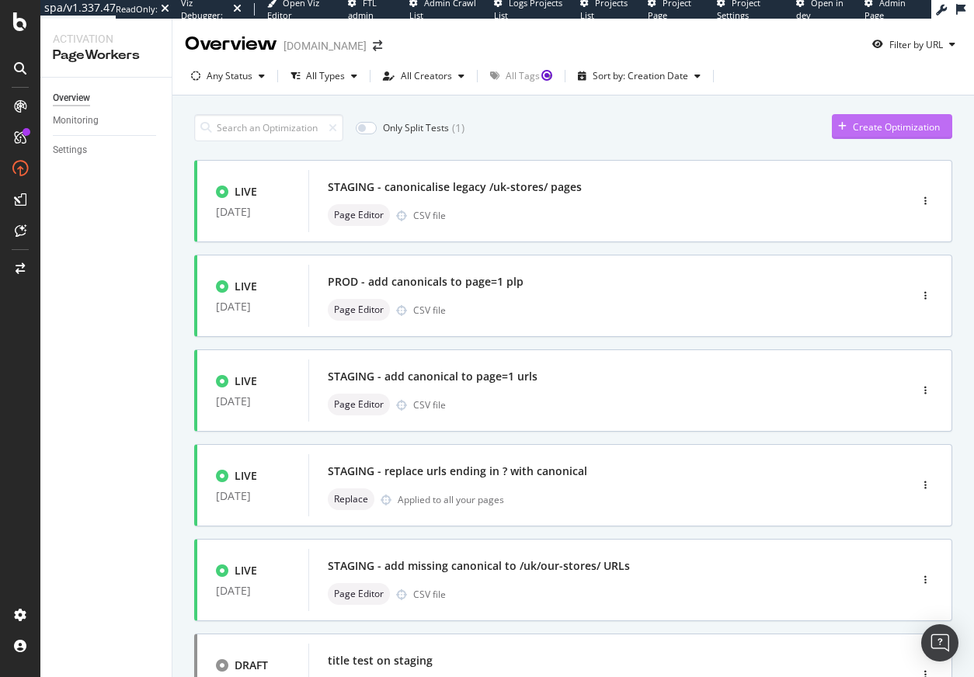
click at [867, 123] on div "Create Optimization" at bounding box center [896, 126] width 87 height 13
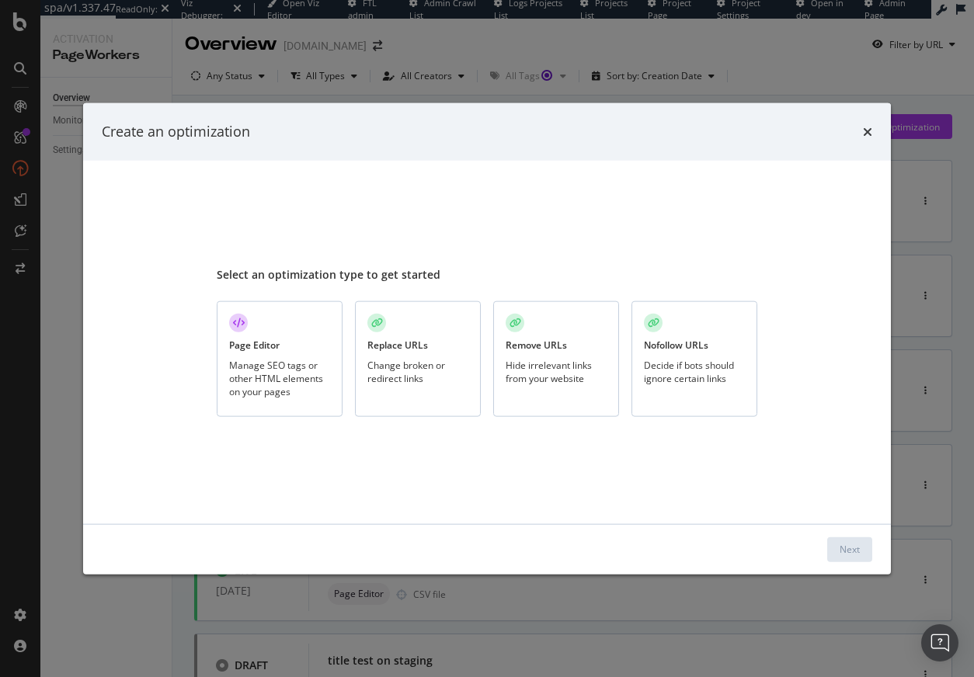
click at [270, 379] on div "Manage SEO tags or other HTML elements on your pages" at bounding box center [279, 378] width 101 height 40
click at [846, 548] on div "Next" at bounding box center [850, 549] width 20 height 13
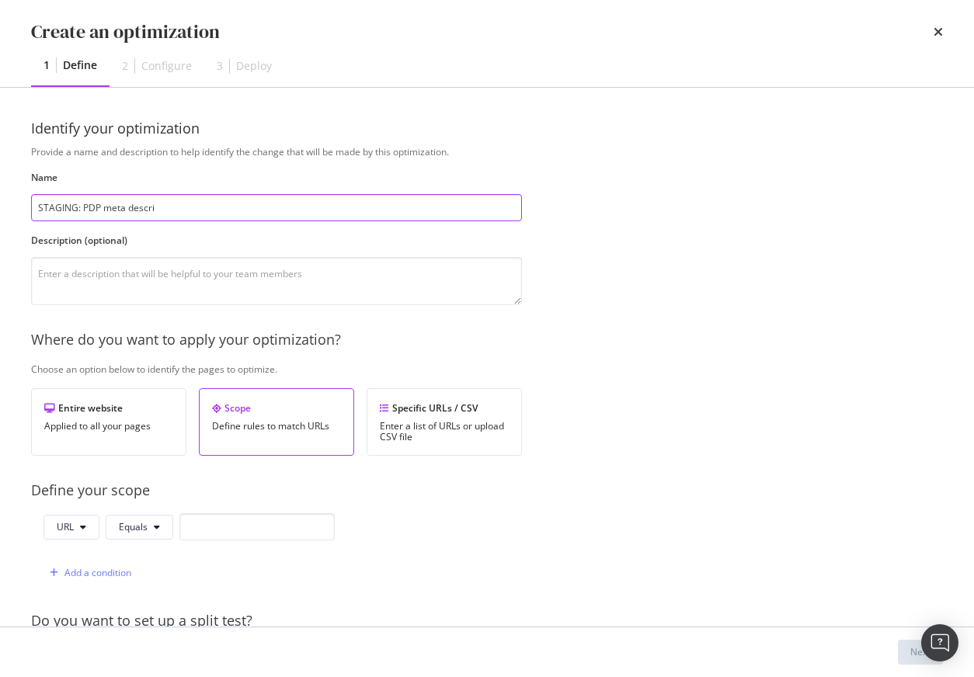
type input "STAGING: PDP meta descr"
type input "STAGING: PDP meta descriptions"
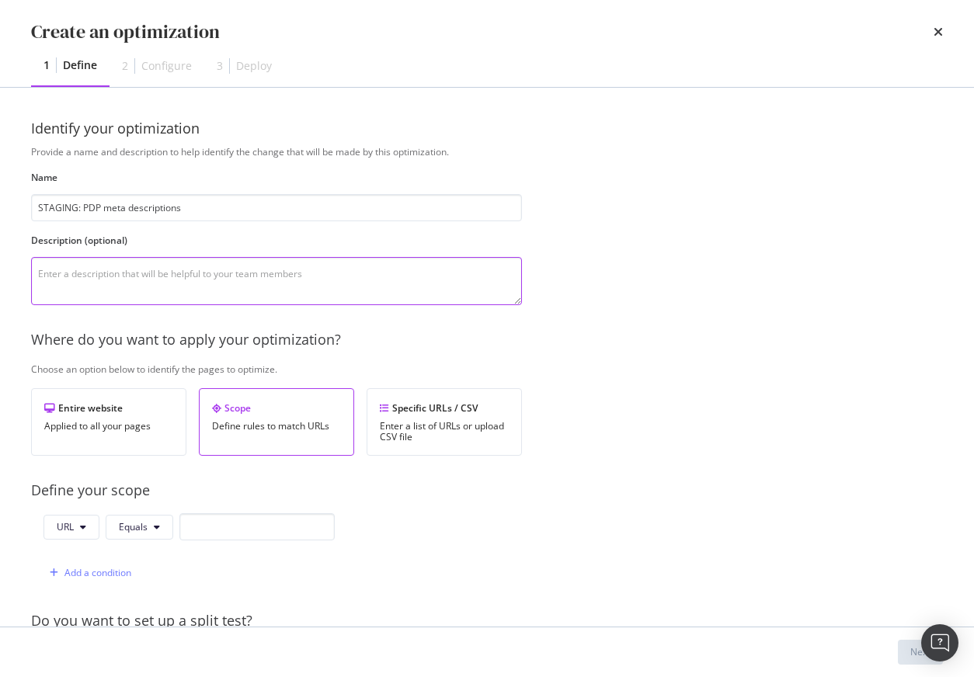
click at [89, 283] on textarea "modal" at bounding box center [276, 281] width 491 height 48
type textarea "Improved meta descriptions"
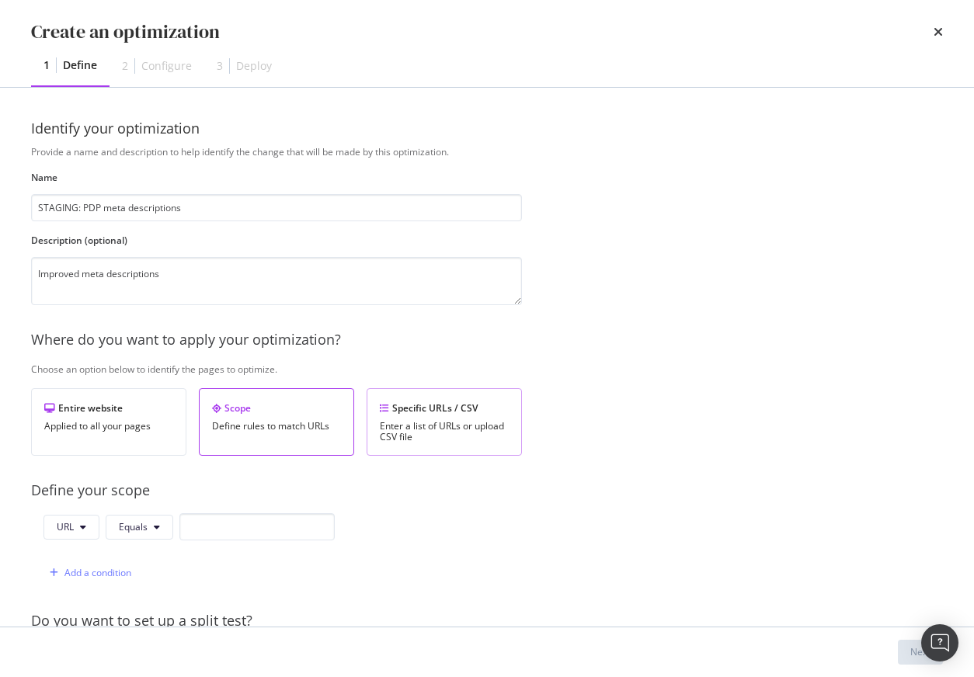
click at [452, 428] on div "Enter a list of URLs or upload CSV file" at bounding box center [444, 432] width 129 height 22
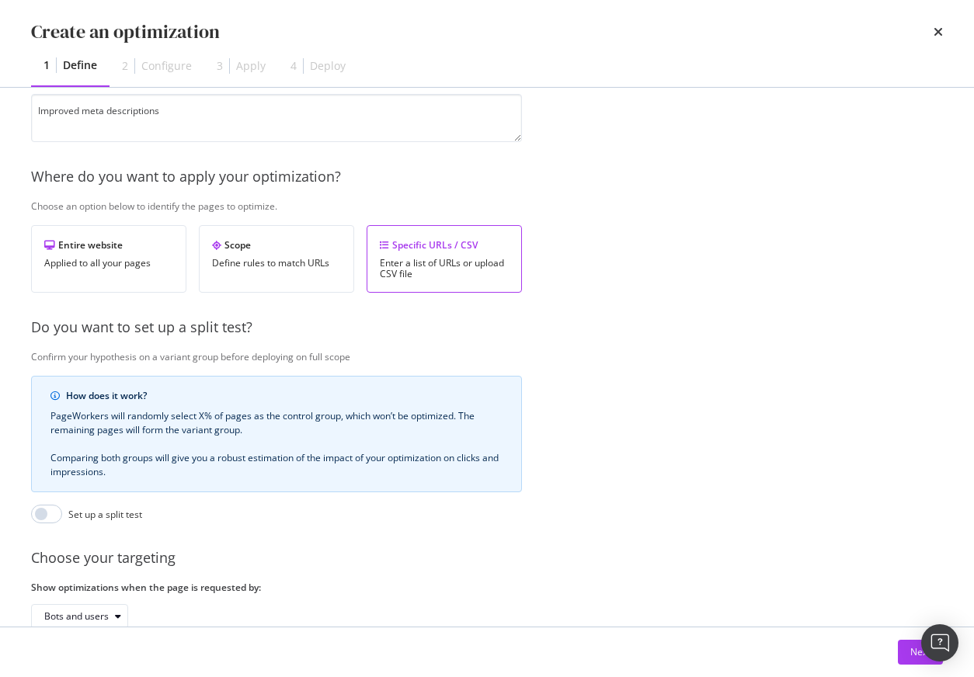
scroll to position [269, 0]
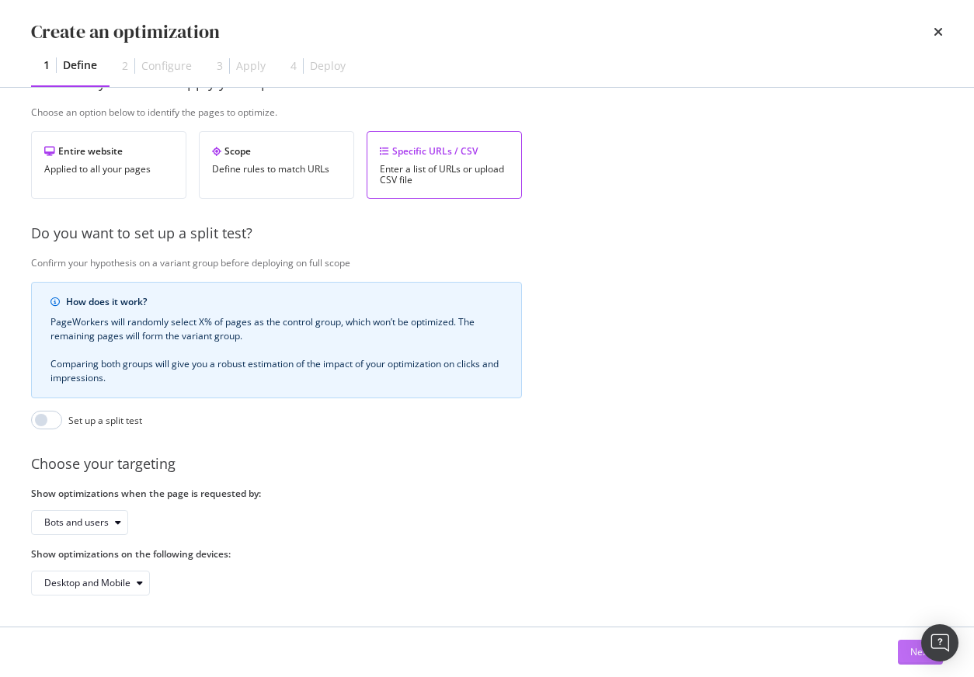
click at [909, 652] on button "Next" at bounding box center [920, 652] width 45 height 25
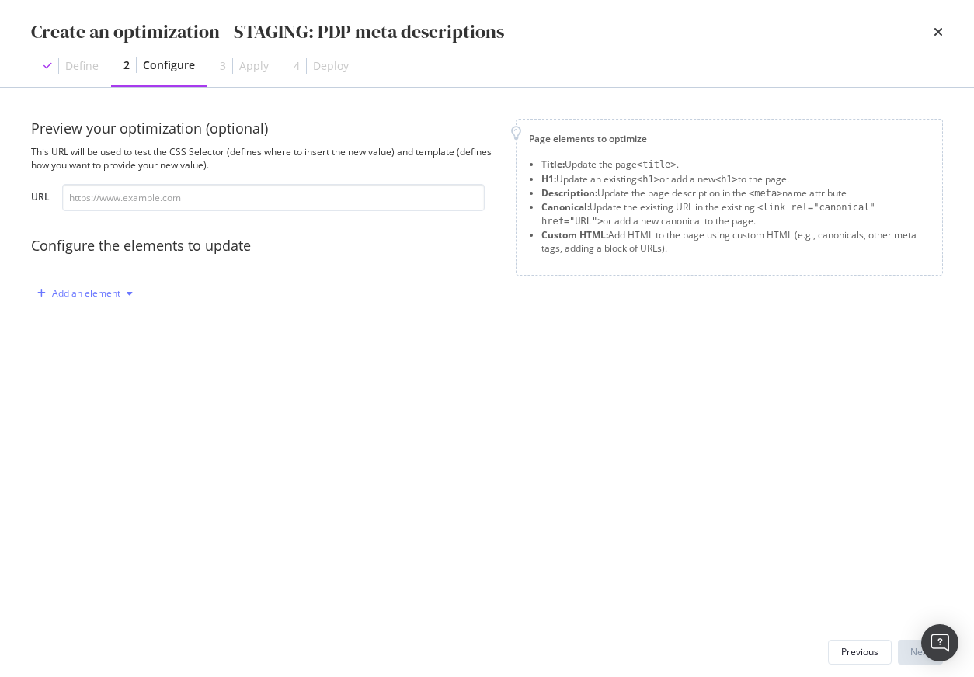
click at [114, 289] on div "Add an element" at bounding box center [86, 293] width 68 height 9
click at [105, 374] on div "Description" at bounding box center [97, 373] width 50 height 13
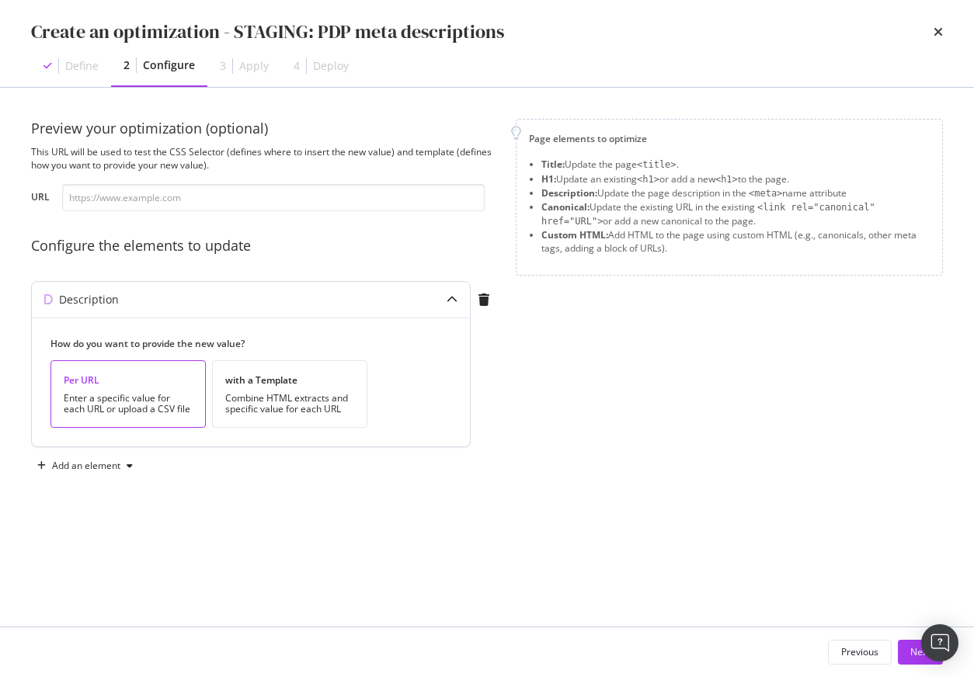
click at [129, 393] on div "Enter a specific value for each URL or upload a CSV file" at bounding box center [128, 404] width 129 height 22
click at [910, 659] on div "Next" at bounding box center [920, 651] width 20 height 13
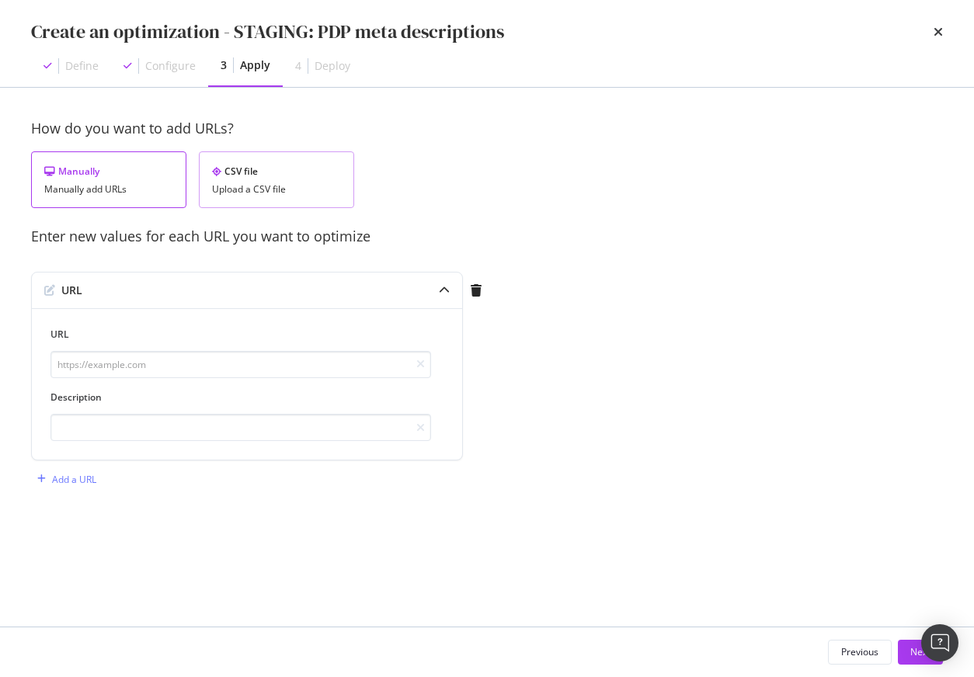
click at [285, 190] on div "Upload a CSV file" at bounding box center [276, 189] width 129 height 11
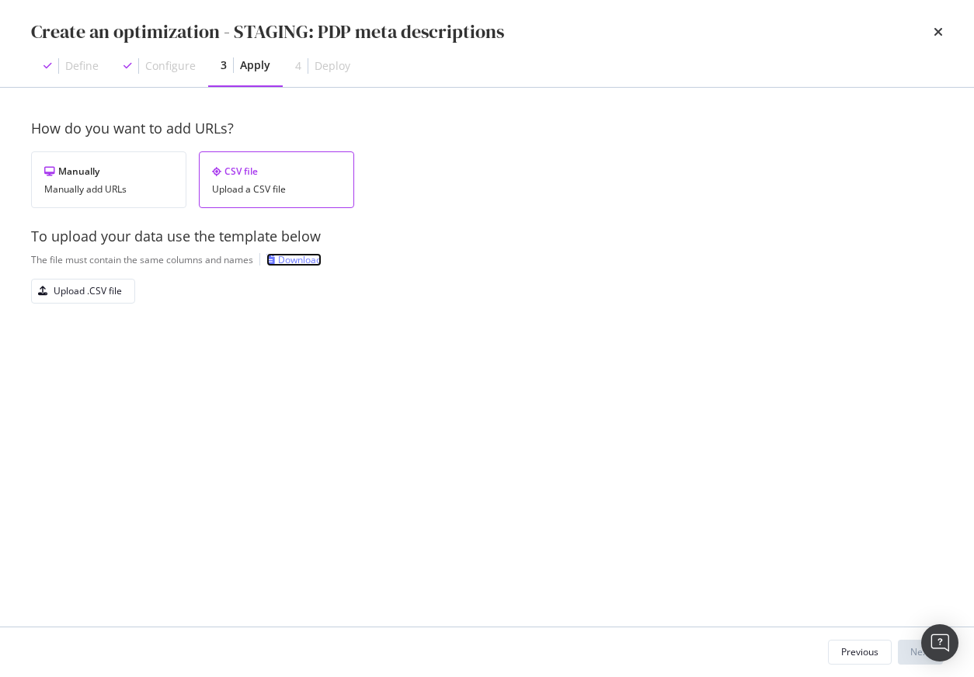
click at [283, 254] on div "Download" at bounding box center [299, 259] width 43 height 13
click at [98, 284] on div "Upload .CSV file" at bounding box center [88, 290] width 68 height 13
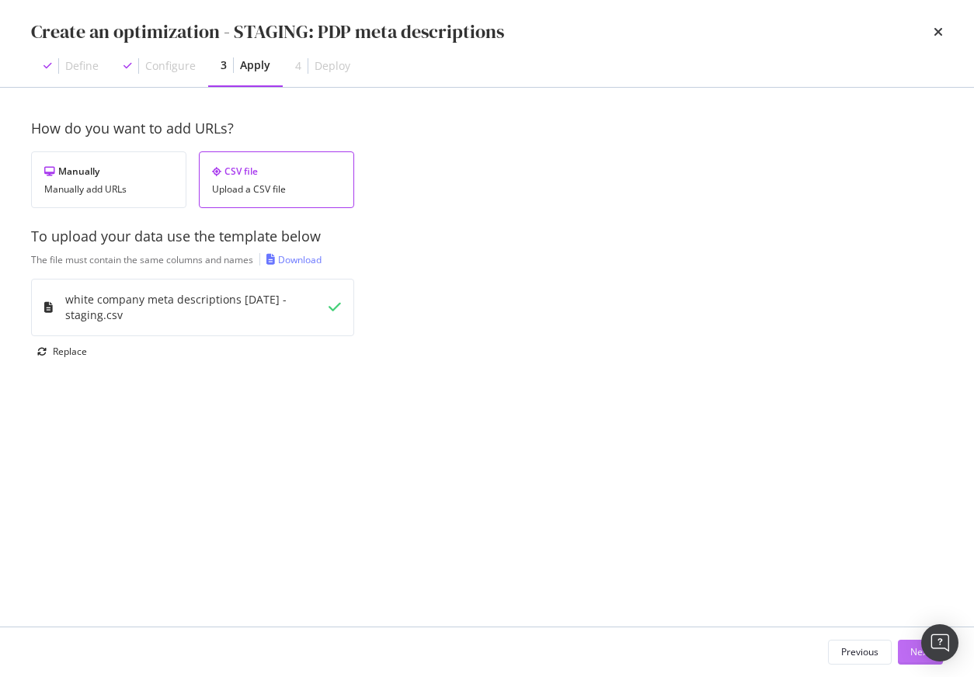
click at [911, 648] on div "Next" at bounding box center [920, 651] width 20 height 13
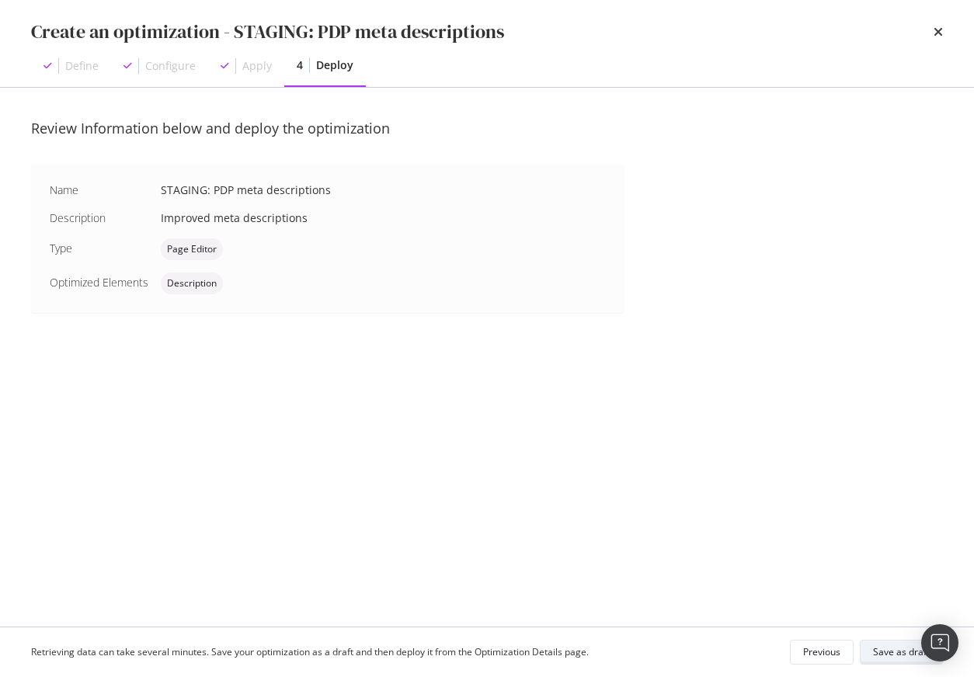
click at [892, 647] on div "Save as draft" at bounding box center [901, 651] width 57 height 13
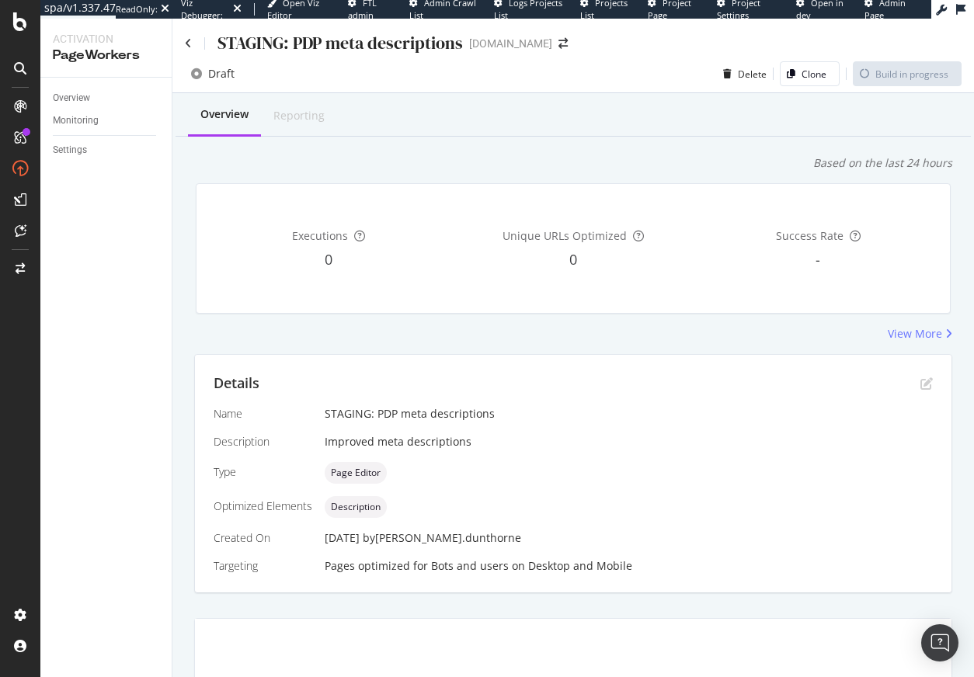
scroll to position [278, 0]
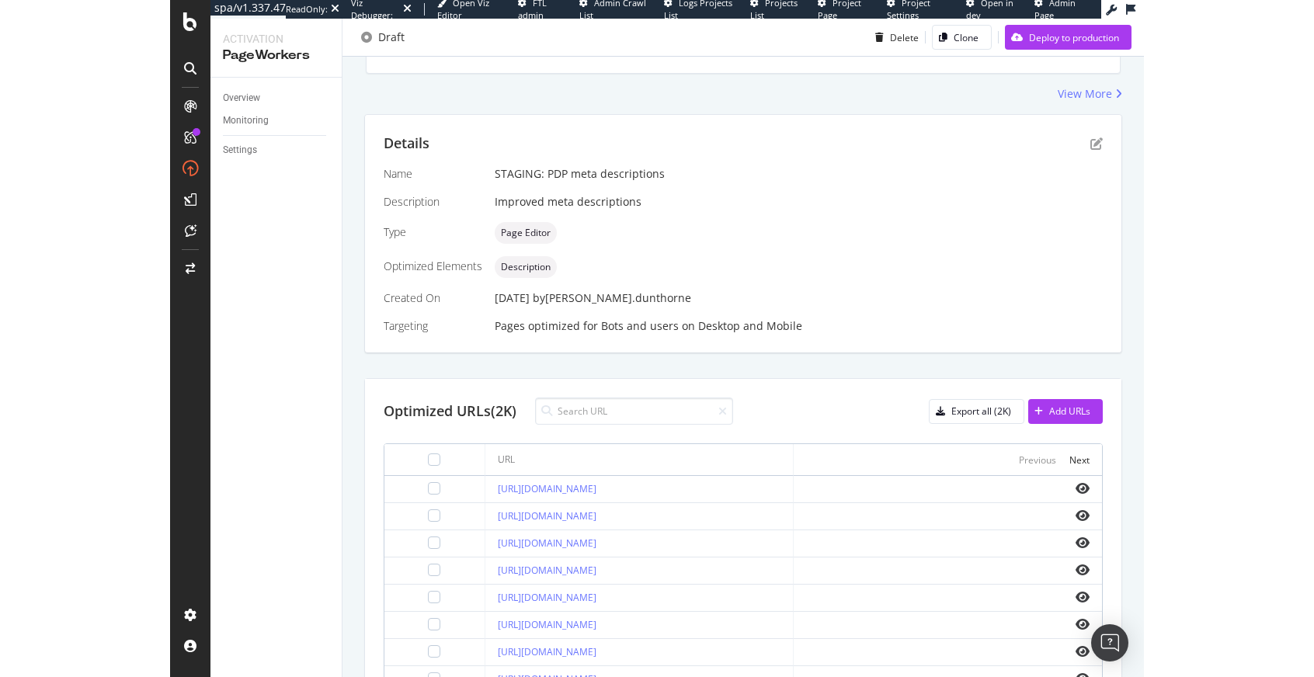
scroll to position [715, 0]
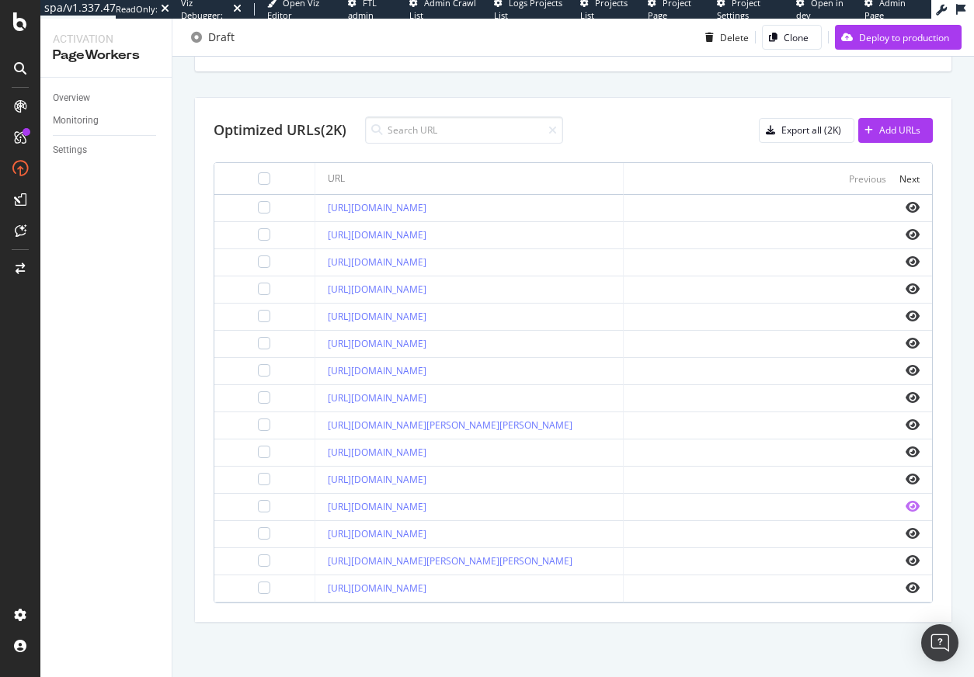
click at [906, 500] on icon "eye" at bounding box center [913, 506] width 14 height 12
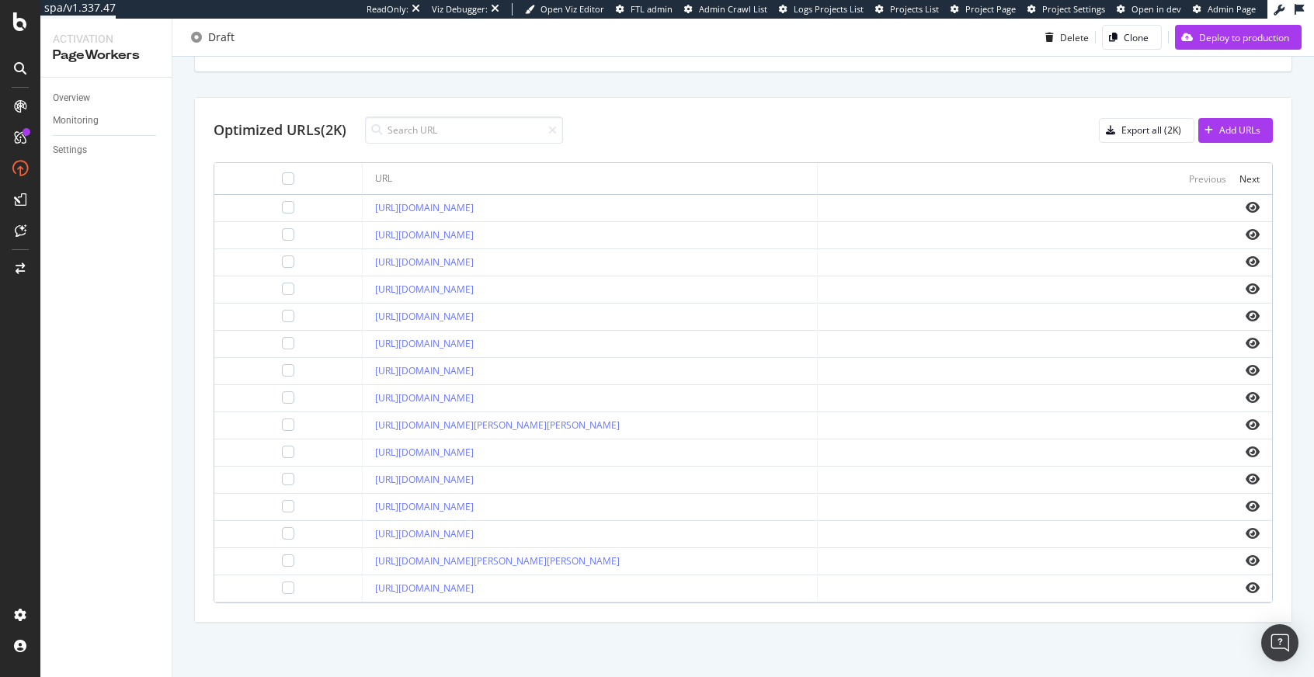
scroll to position [0, 0]
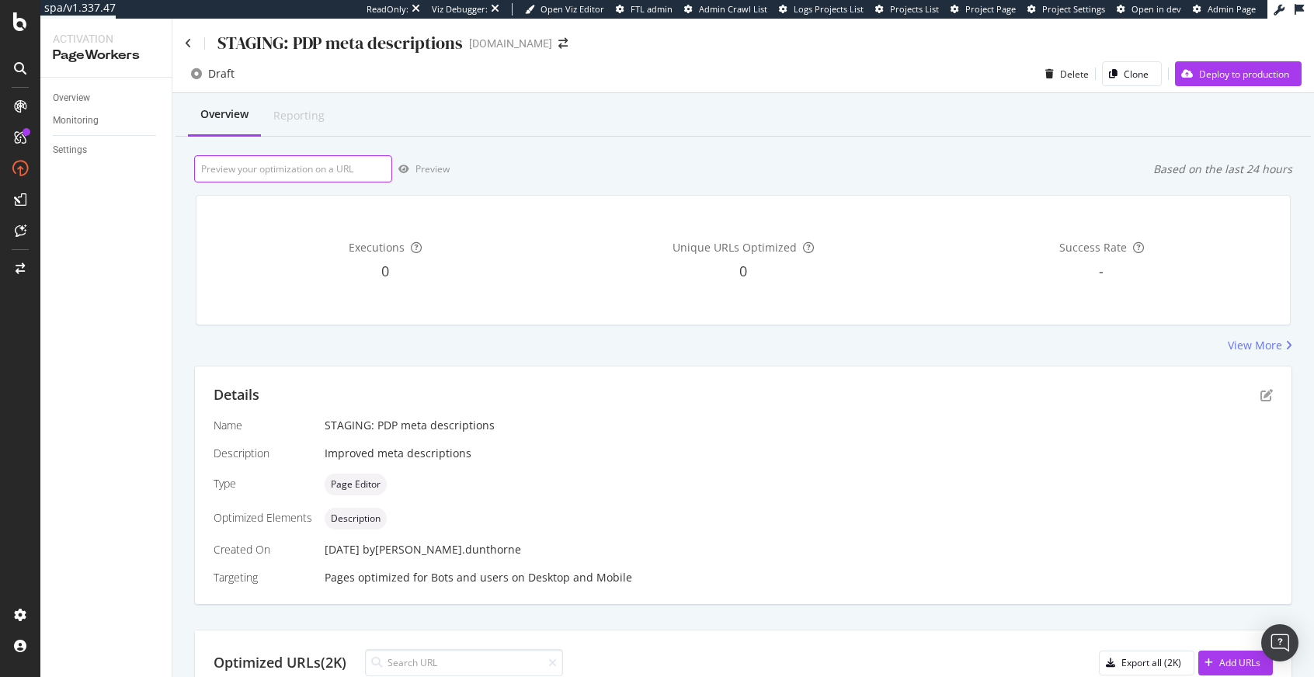
click at [327, 180] on input "url" at bounding box center [293, 168] width 198 height 27
paste input "https://www.d1.thewhitecompany.com/uk/Cashmere-Bed-Socks/p/CSCBS"
click at [434, 169] on div "Preview" at bounding box center [433, 168] width 34 height 13
click at [326, 171] on input "https://www.d1.thewhitecompany.com/uk/Cashmere-Bed-Socks/p/CSCBS" at bounding box center [293, 168] width 198 height 27
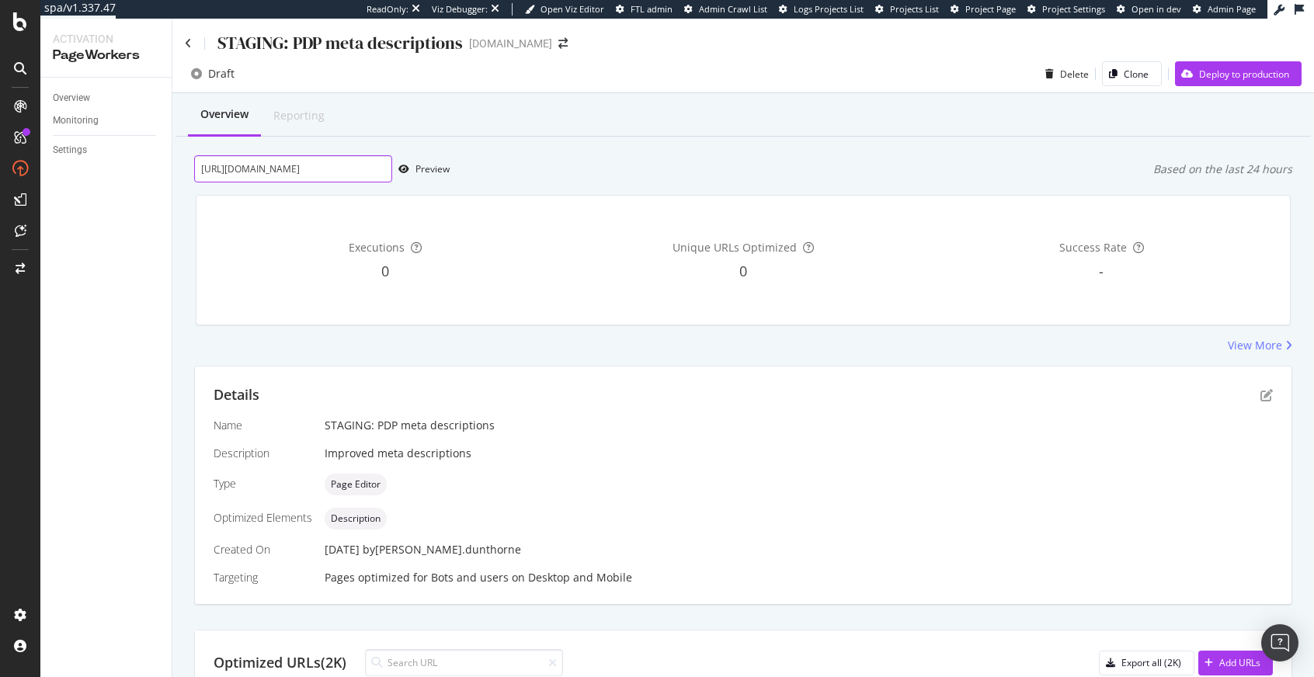
click at [326, 171] on input "https://www.d1.thewhitecompany.com/uk/Cashmere-Bed-Socks/p/CSCBS" at bounding box center [293, 168] width 198 height 27
paste input "Glow-LED-Candle--Large/p/A11058"
type input "https://www.d1.thewhitecompany.com/uk/Glow-LED-Candle--Large/p/A11058"
click at [405, 166] on icon "button" at bounding box center [403, 169] width 11 height 9
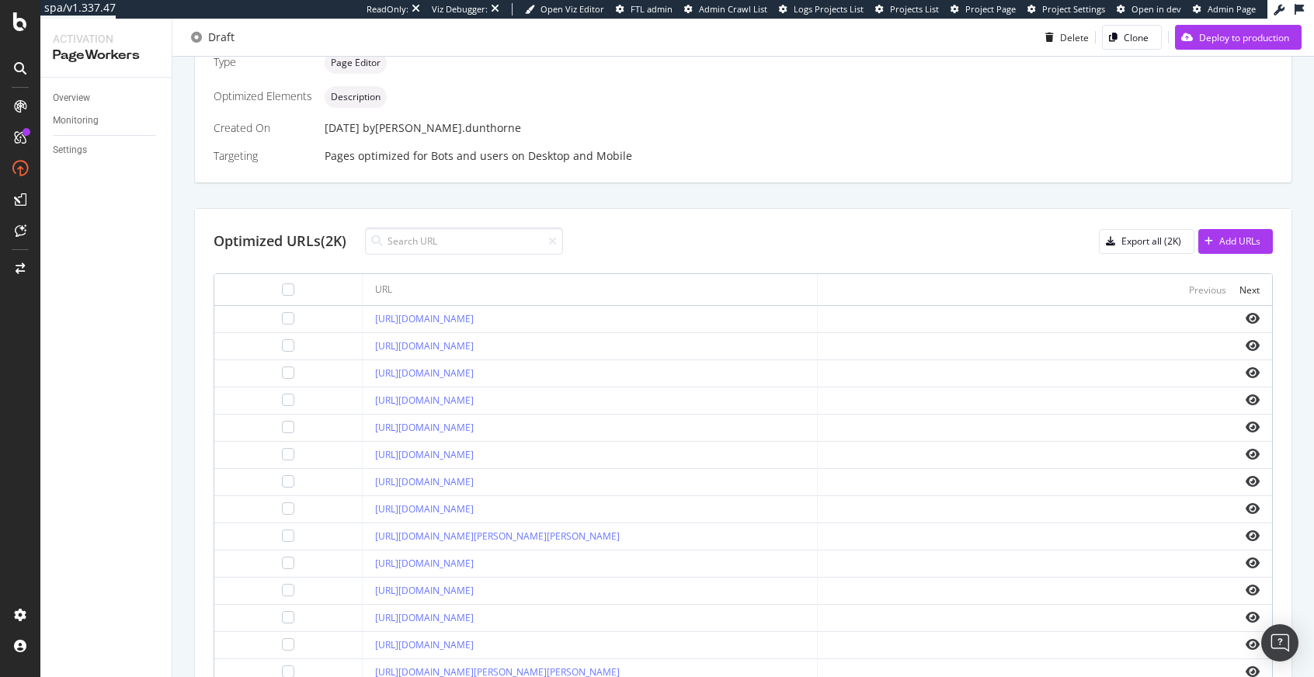
scroll to position [575, 0]
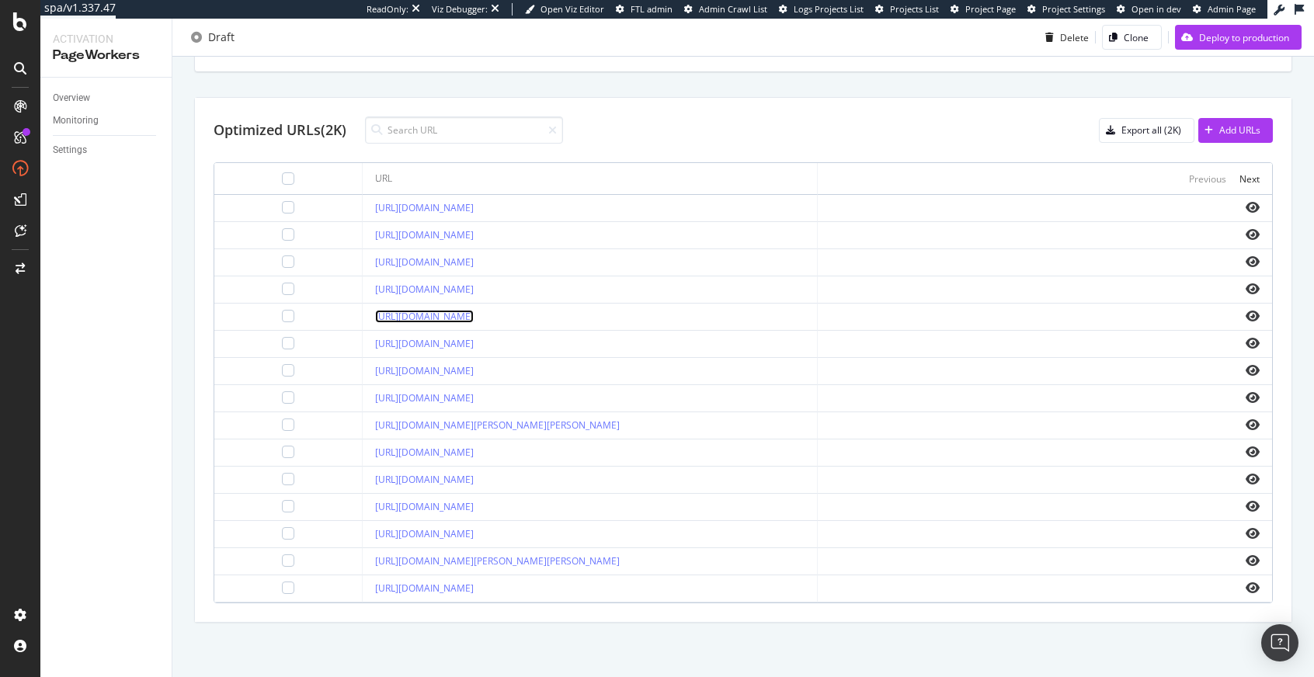
click at [387, 310] on link "[URL][DOMAIN_NAME]" at bounding box center [424, 316] width 99 height 13
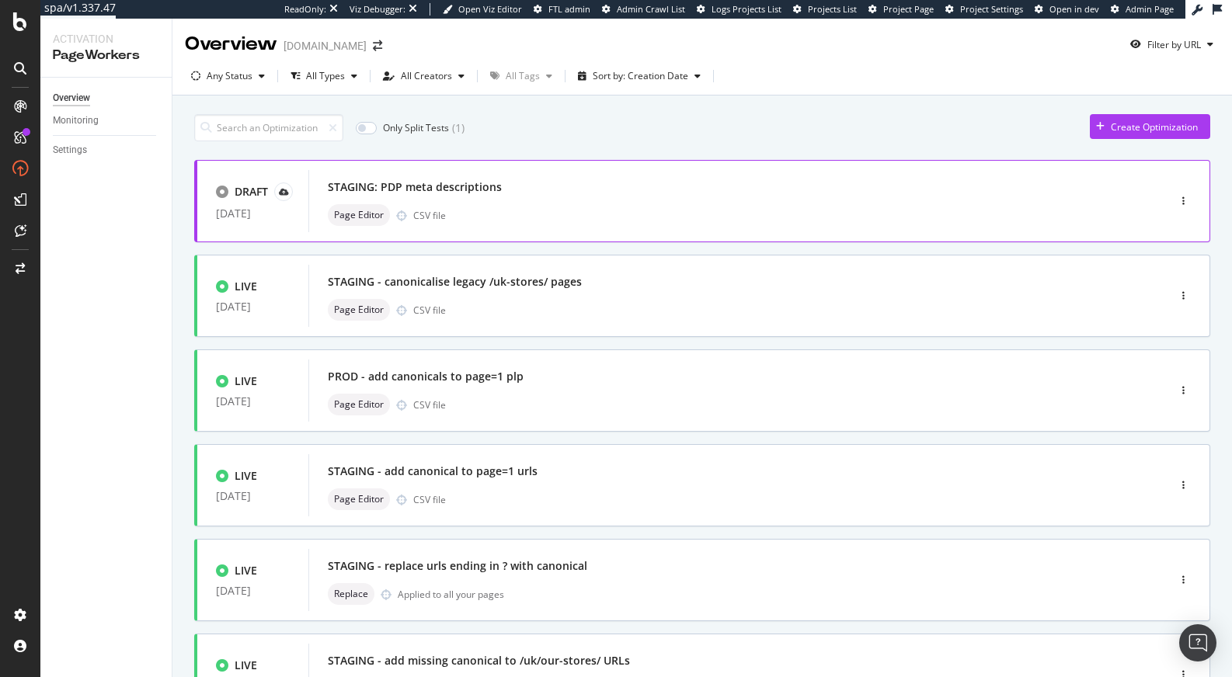
click at [531, 206] on div "Page Editor CSV file" at bounding box center [715, 215] width 774 height 22
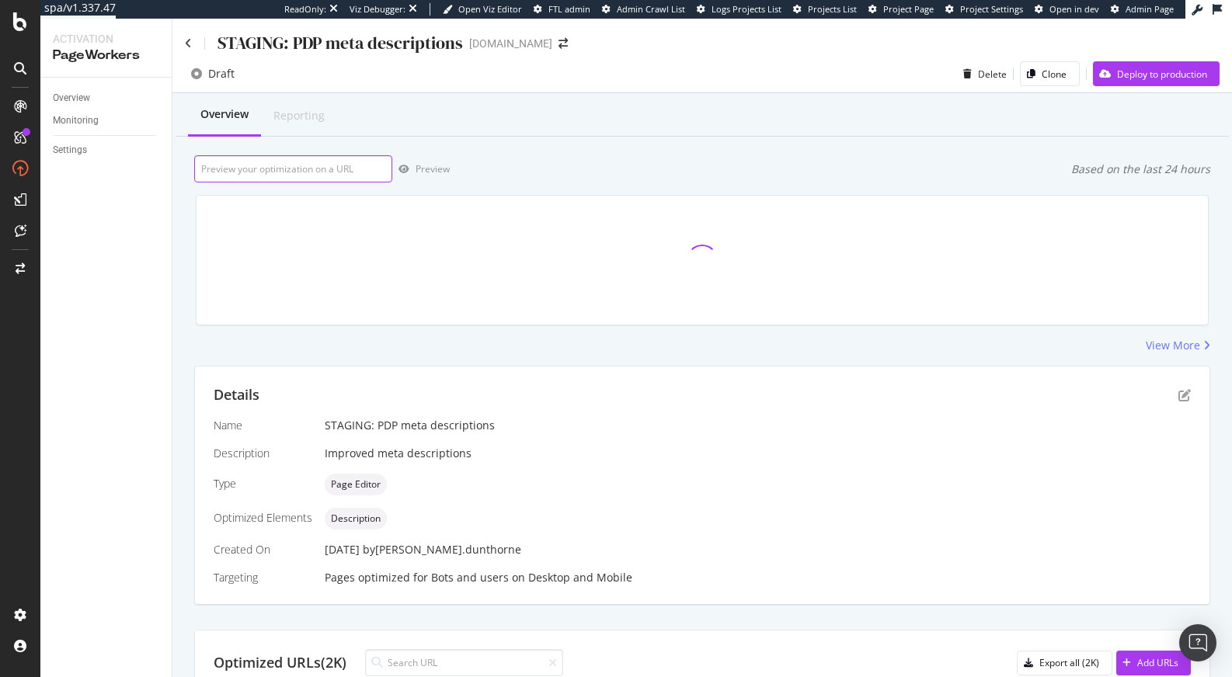
click at [308, 172] on input "url" at bounding box center [293, 168] width 198 height 27
paste input "[URL][DOMAIN_NAME]"
type input "[URL][DOMAIN_NAME]"
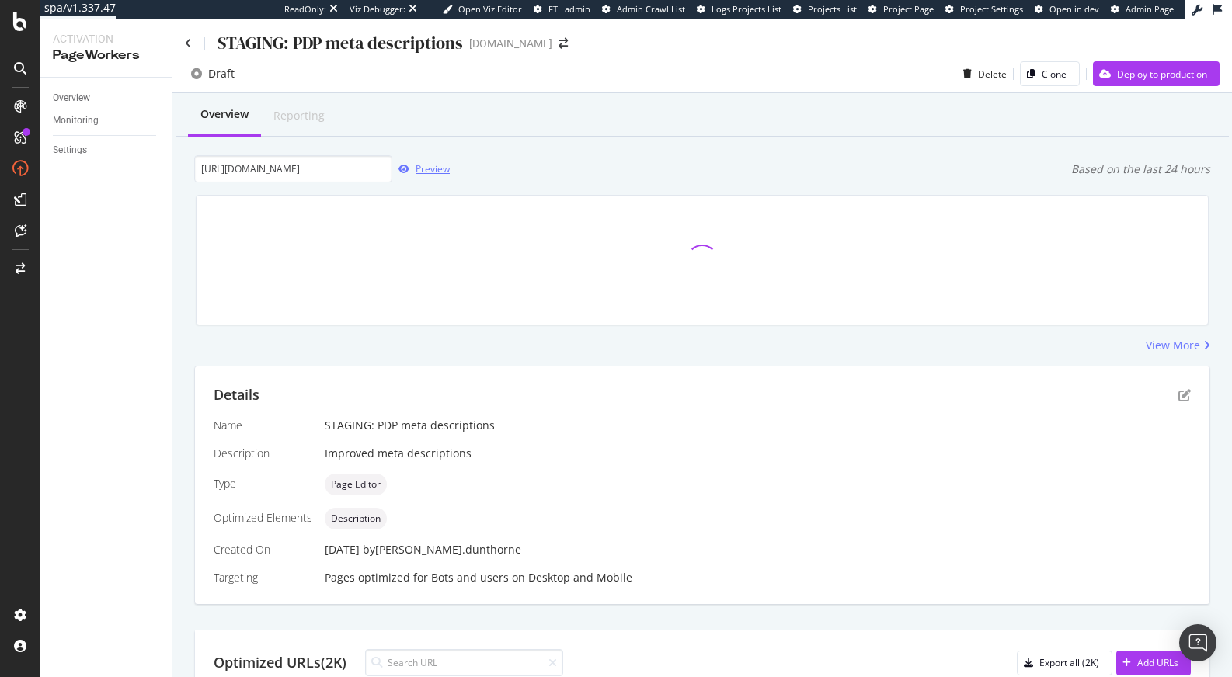
click at [433, 169] on div "Preview" at bounding box center [433, 168] width 34 height 13
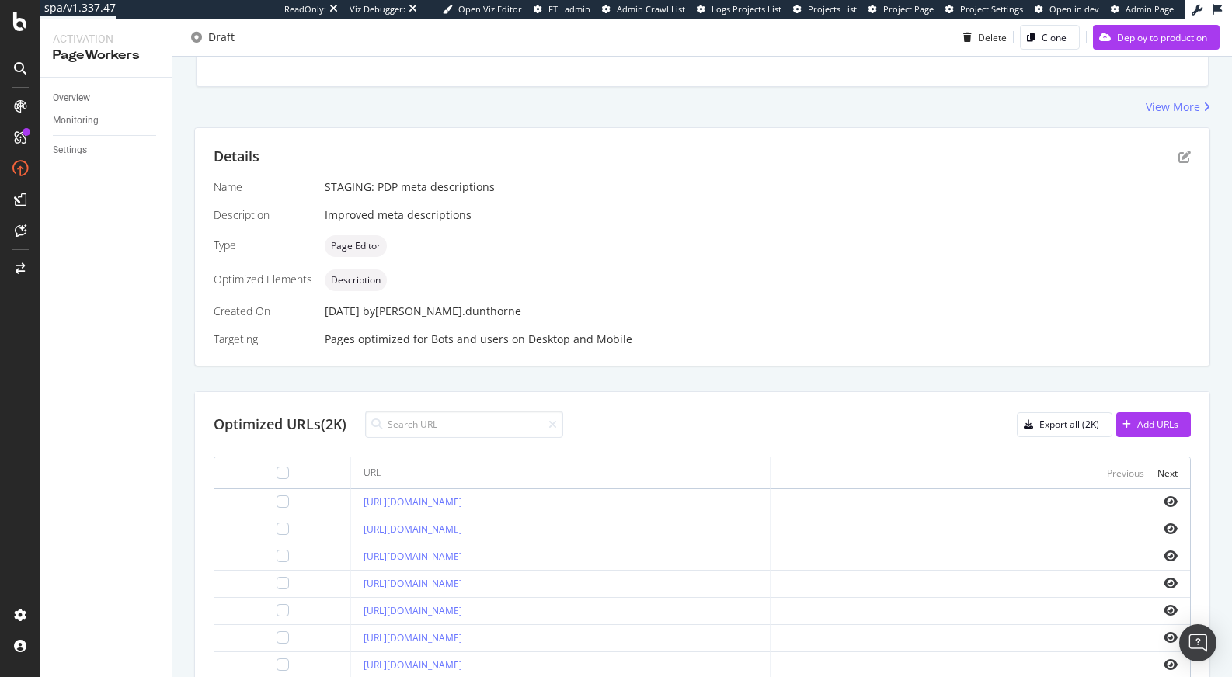
scroll to position [532, 0]
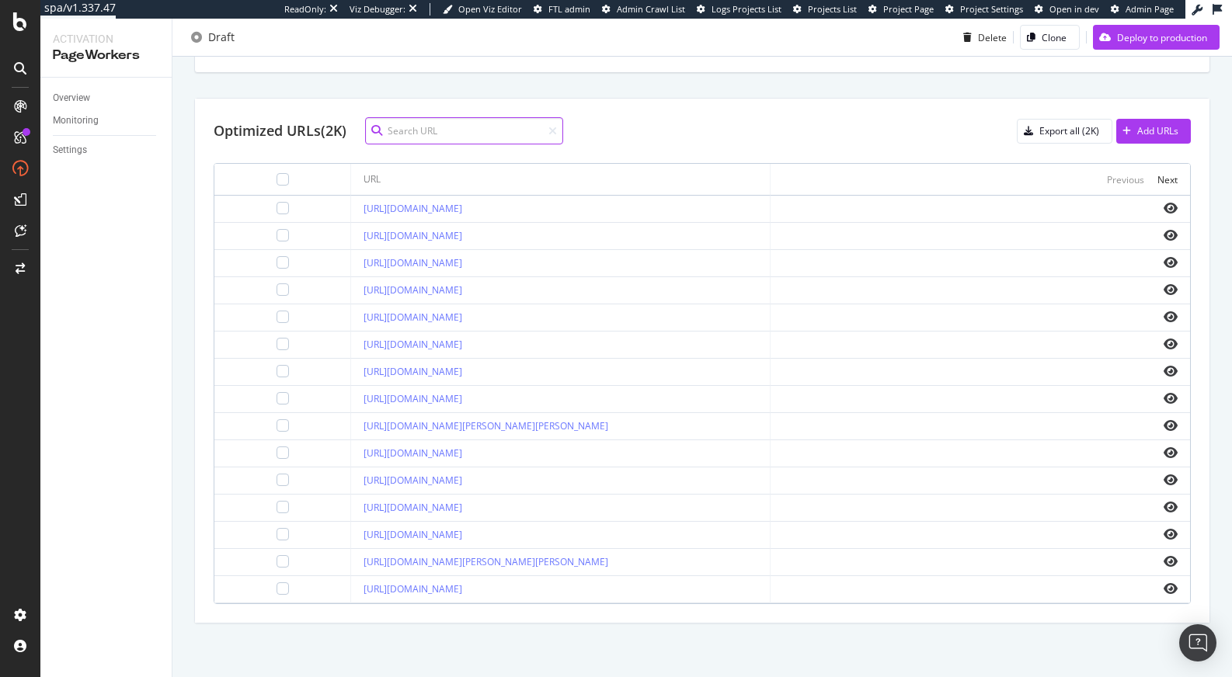
click at [443, 123] on input at bounding box center [464, 130] width 198 height 27
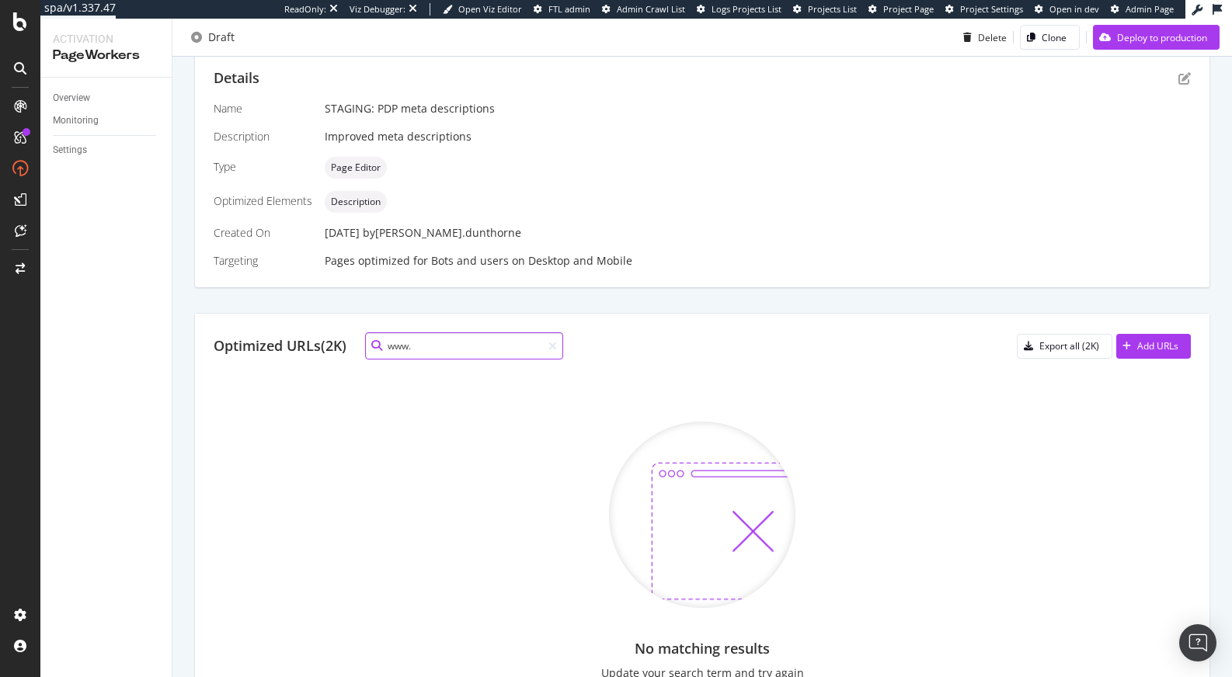
scroll to position [438, 0]
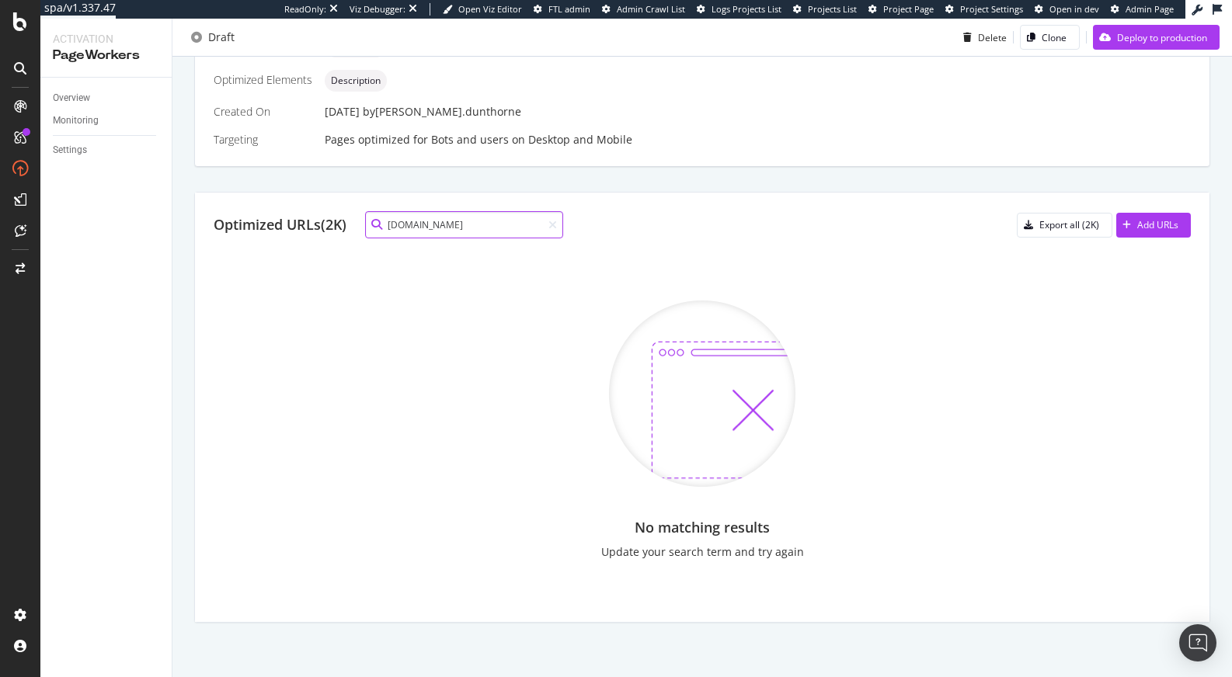
type input "www.the"
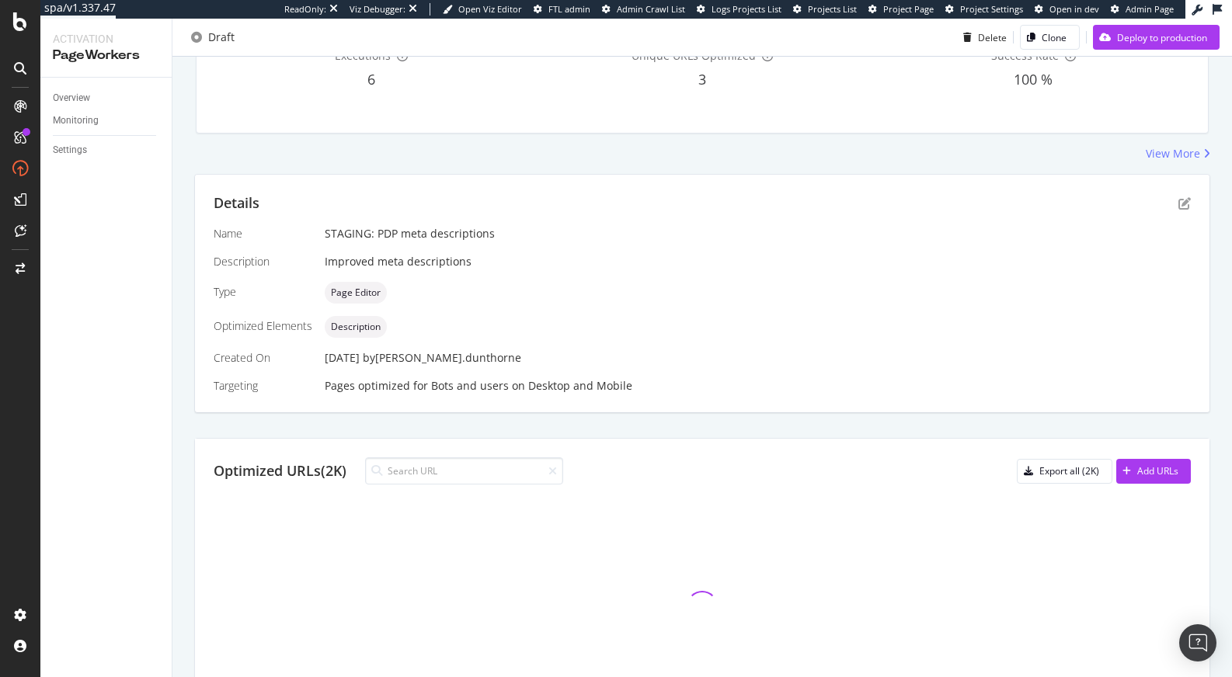
scroll to position [317, 0]
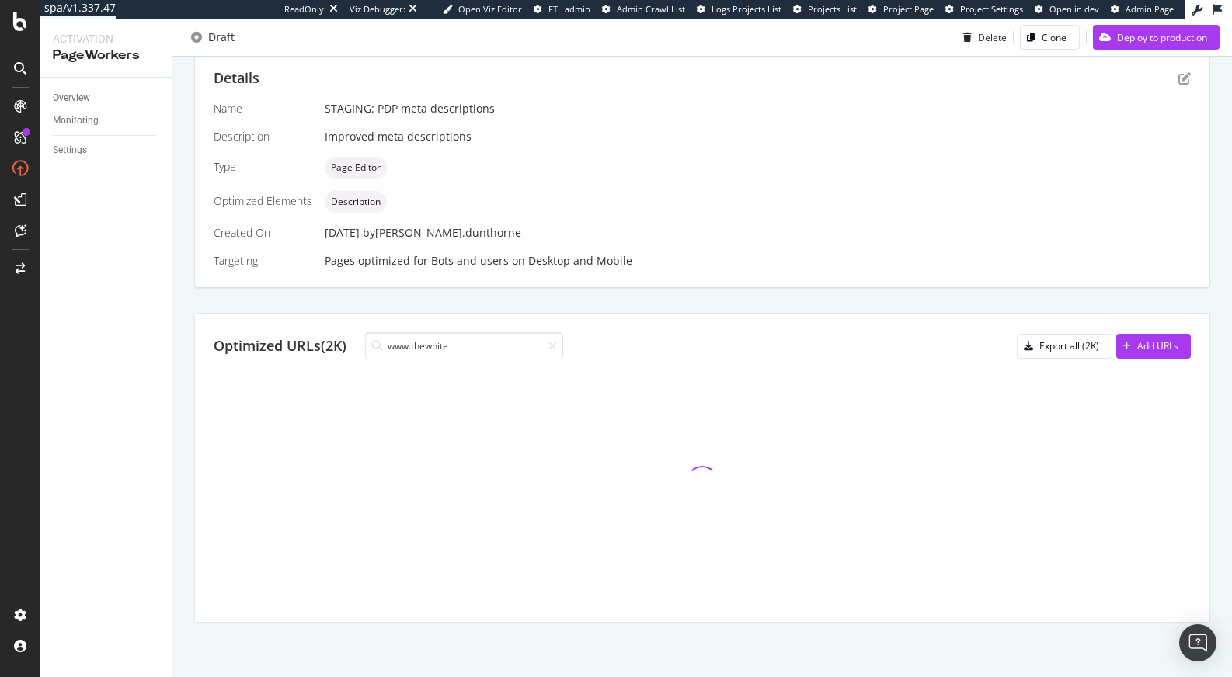
type input "www.thewhitea"
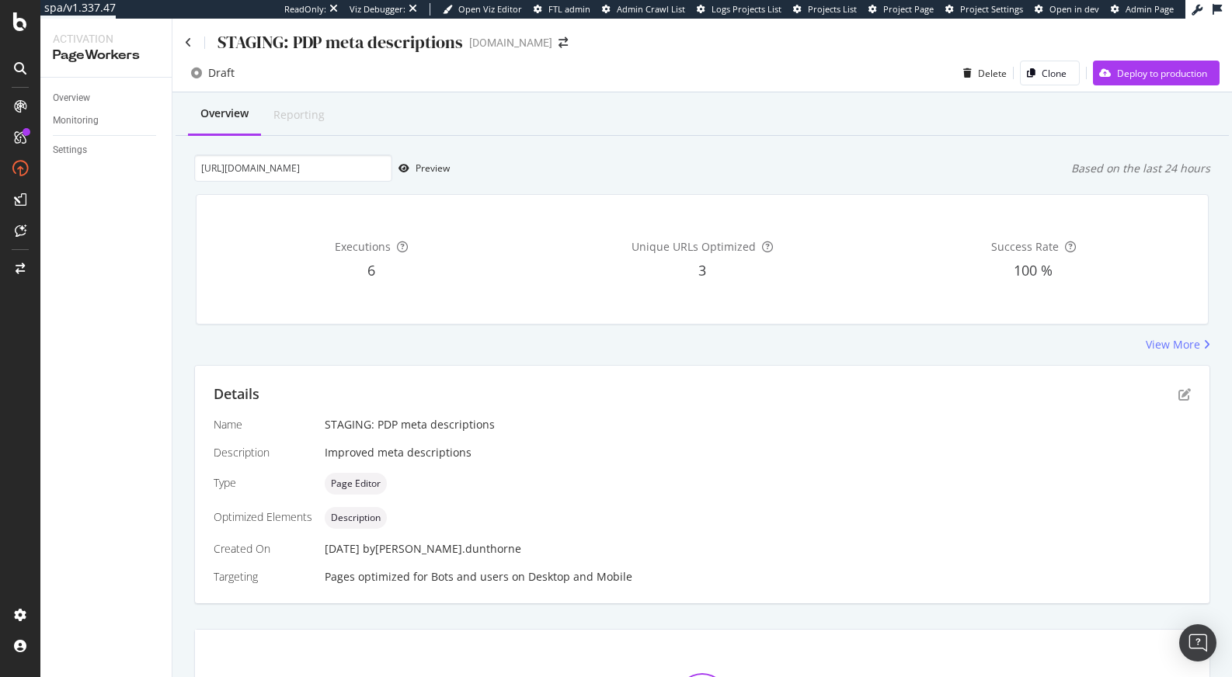
scroll to position [0, 0]
click at [1144, 70] on div "Deploy to production" at bounding box center [1162, 74] width 90 height 13
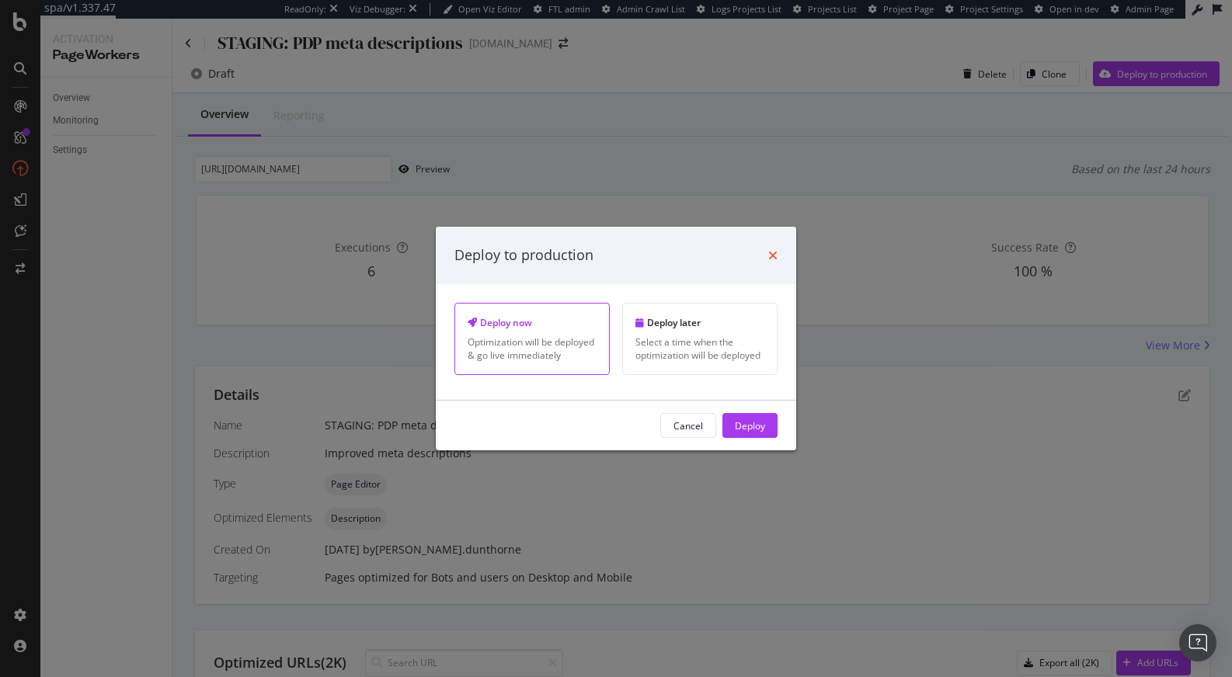
click at [774, 255] on icon "times" at bounding box center [772, 255] width 9 height 12
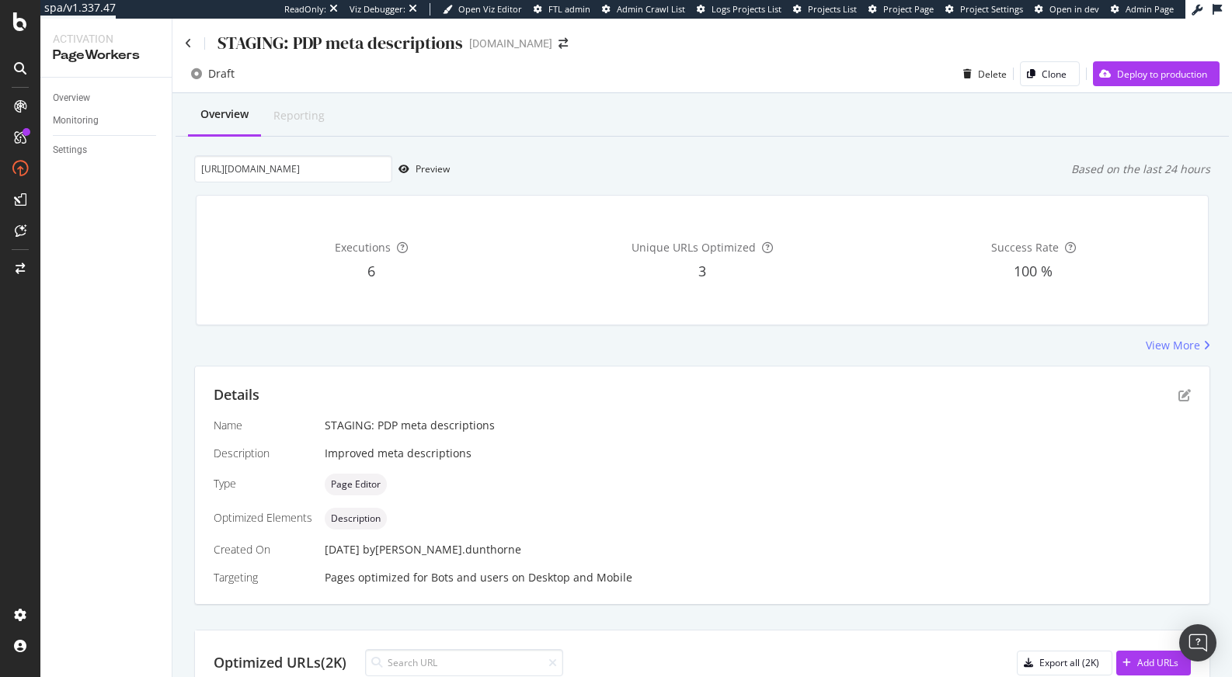
scroll to position [603, 0]
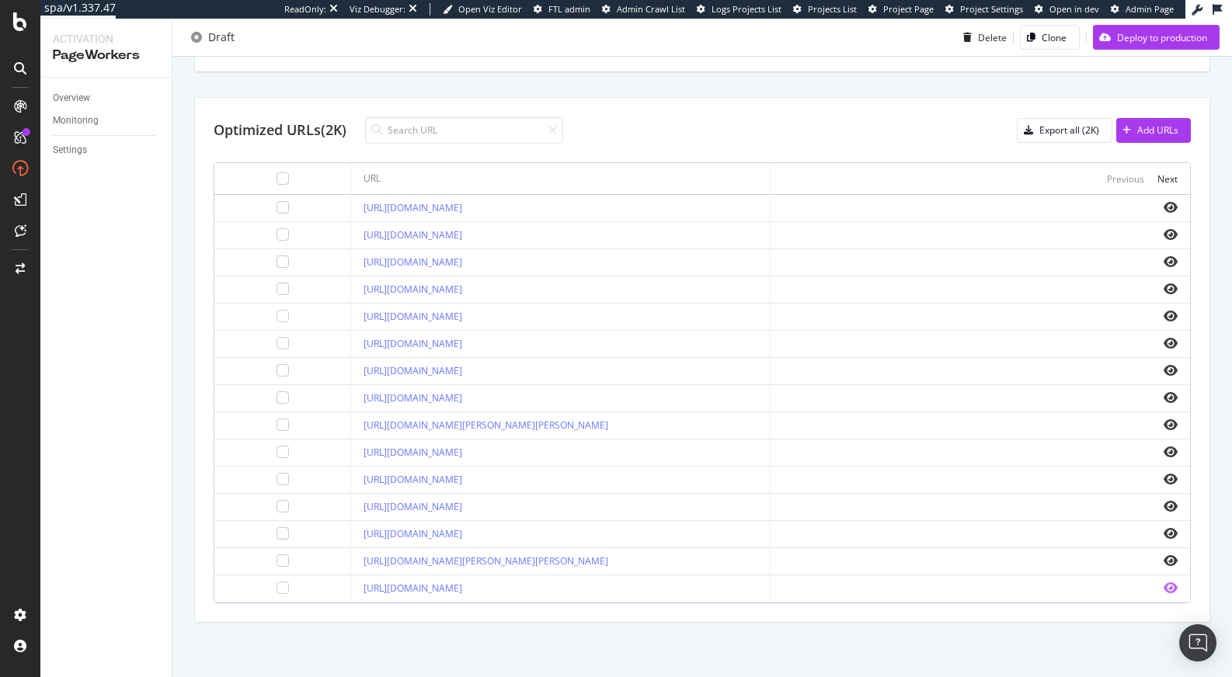
click at [1163, 586] on icon "eye" at bounding box center [1170, 588] width 14 height 12
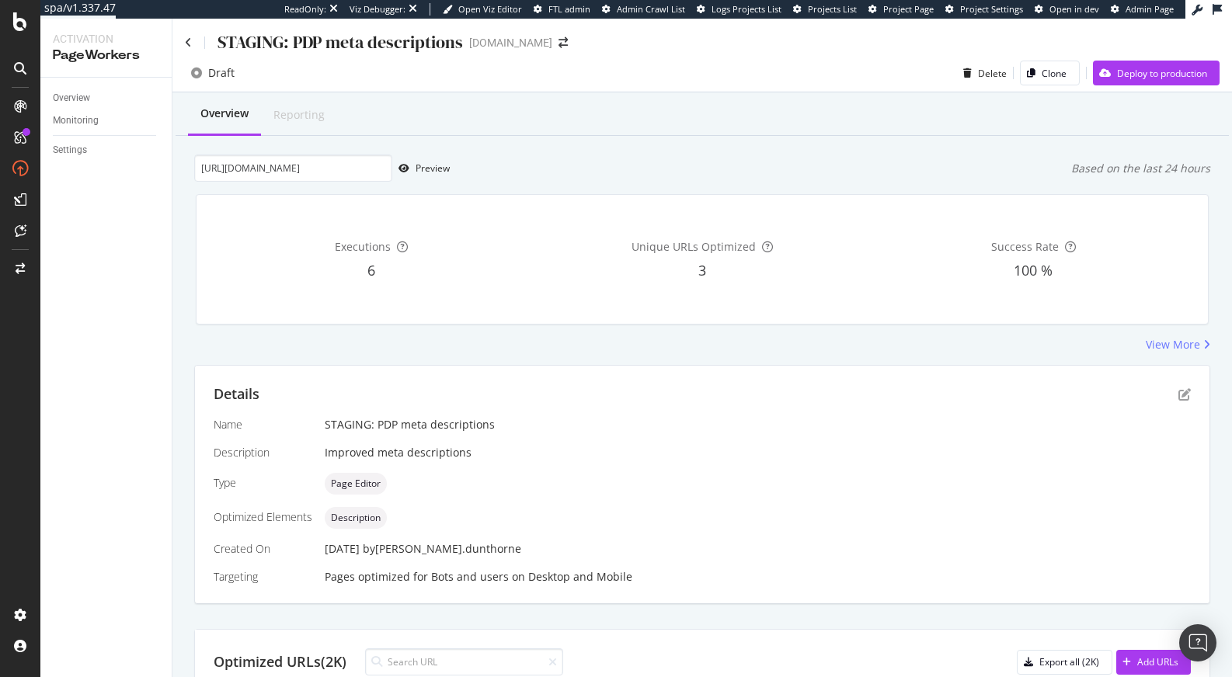
scroll to position [0, 0]
click at [1133, 81] on div "Deploy to production" at bounding box center [1150, 73] width 114 height 23
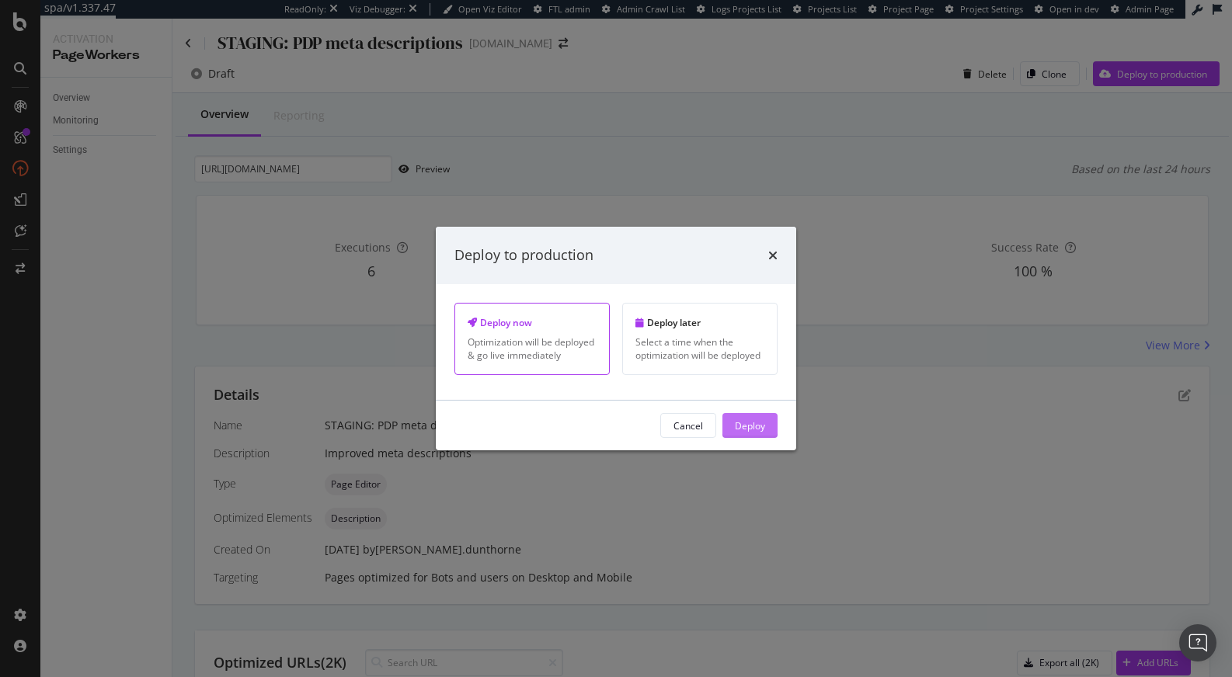
click at [746, 429] on div "Deploy" at bounding box center [750, 425] width 30 height 13
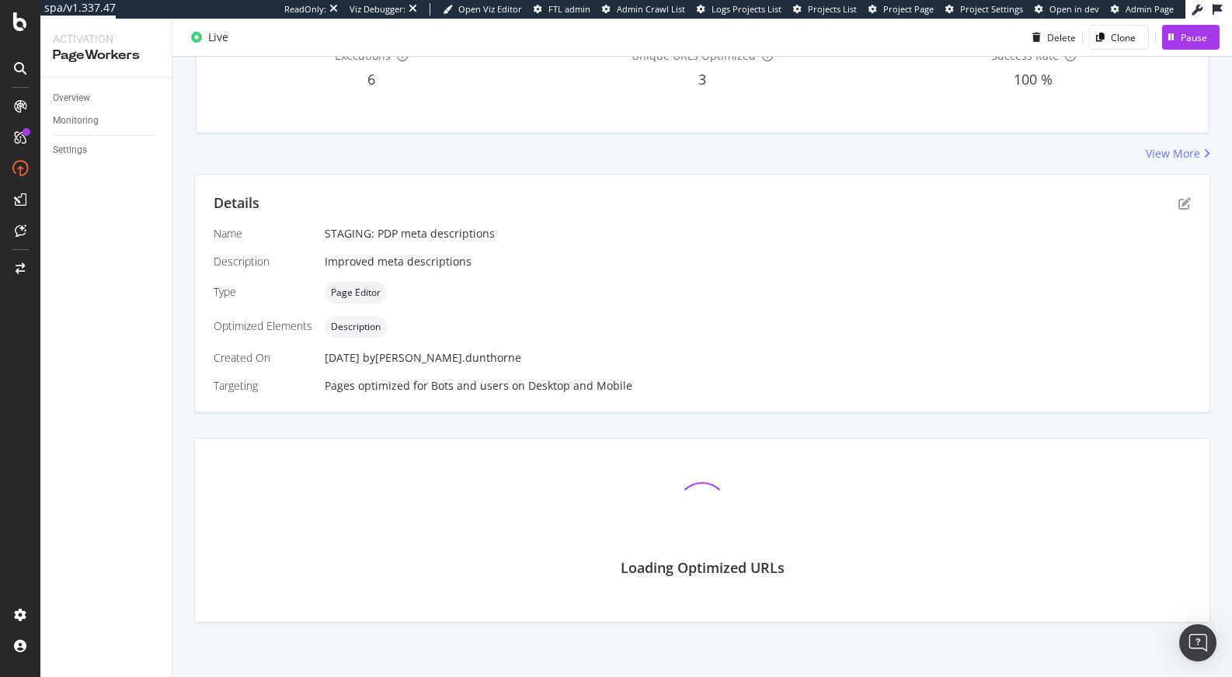
scroll to position [252, 0]
